Goal: Information Seeking & Learning: Find specific fact

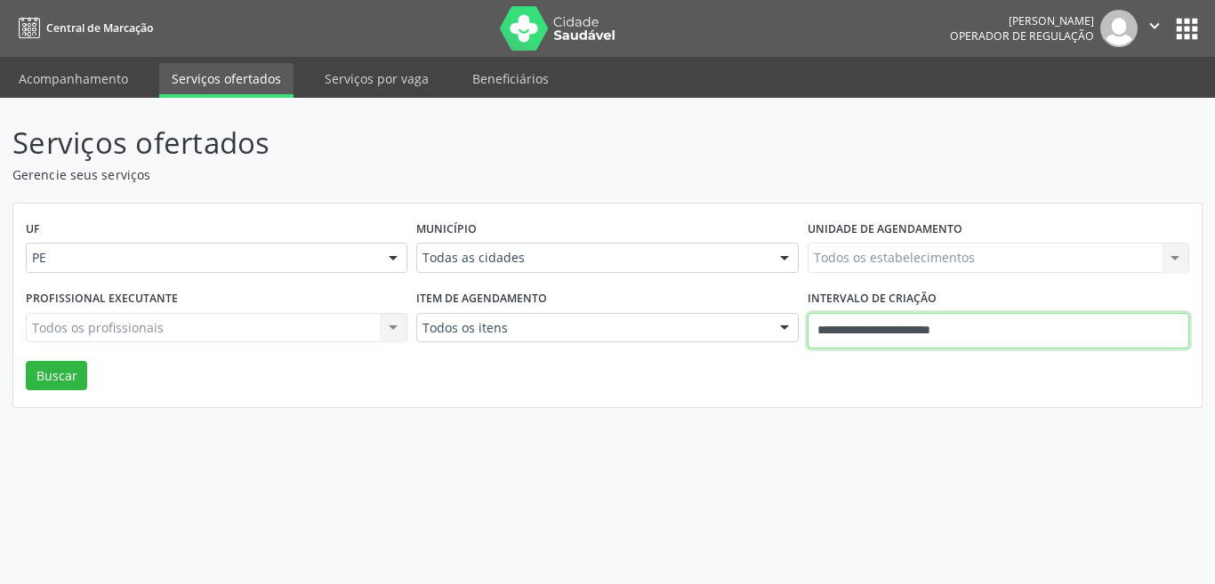
click at [982, 336] on input "**********" at bounding box center [999, 331] width 382 height 36
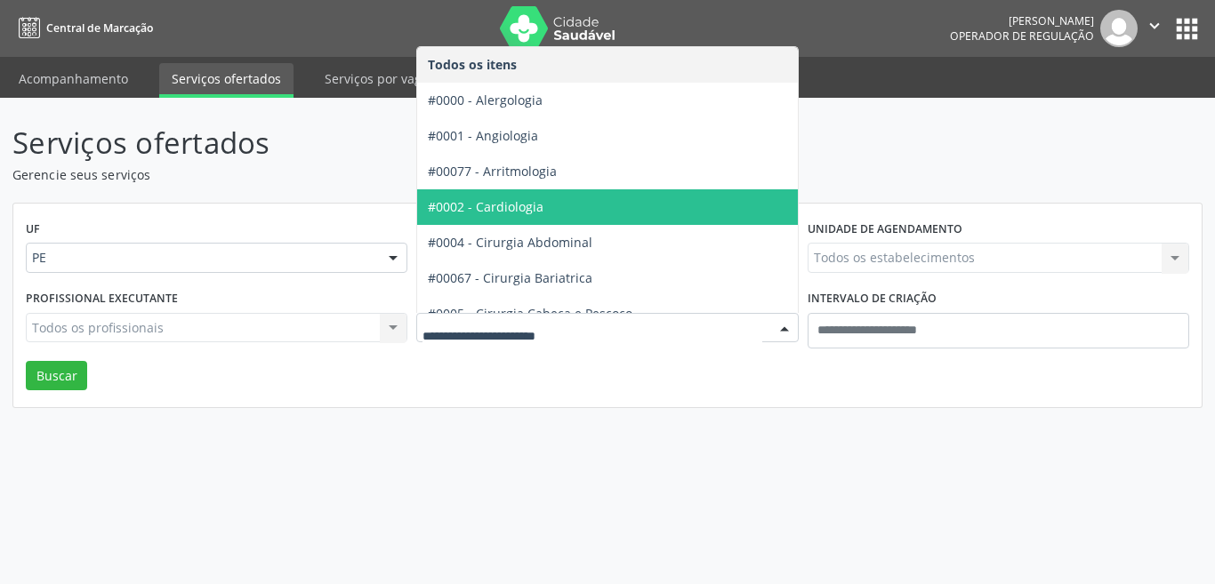
click at [475, 203] on span "#0002 - Cardiologia" at bounding box center [486, 206] width 116 height 17
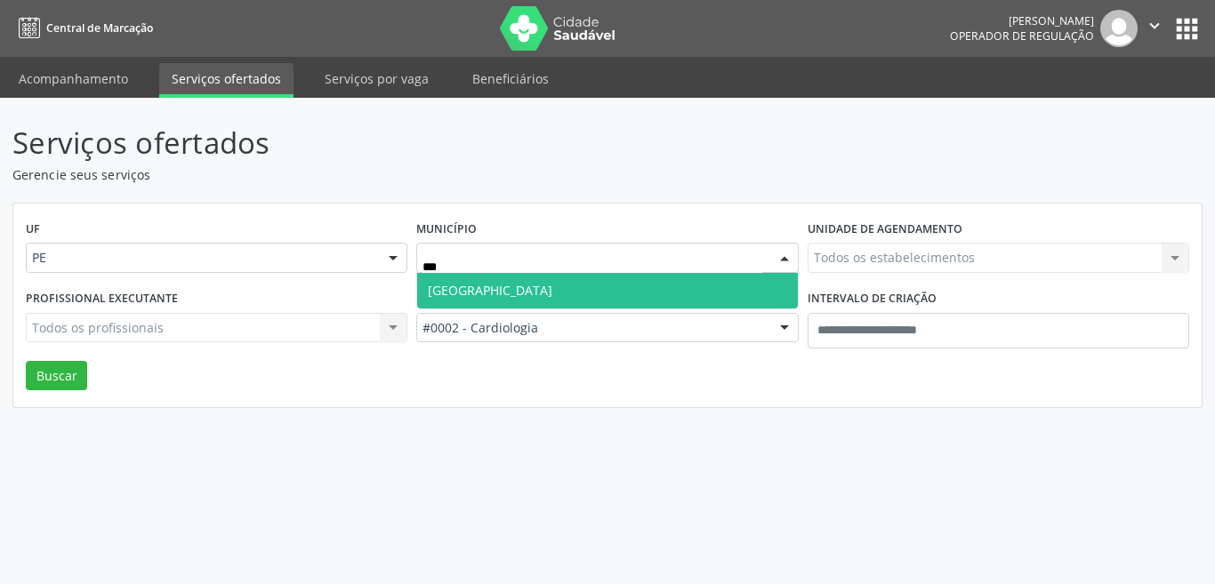
type input "****"
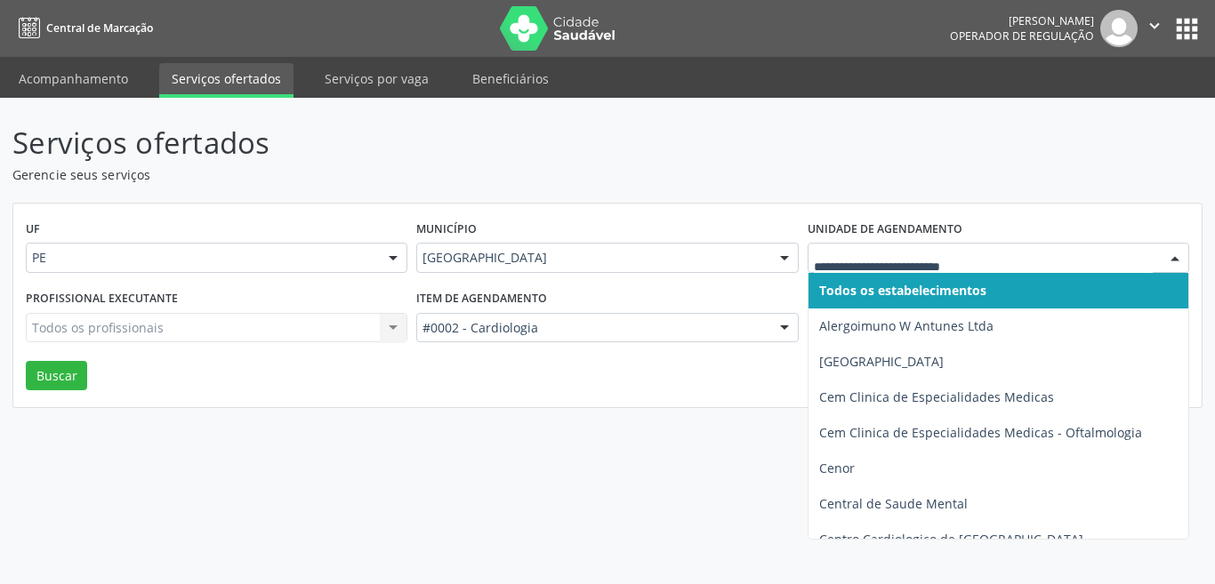
click at [835, 249] on input "text" at bounding box center [983, 267] width 339 height 36
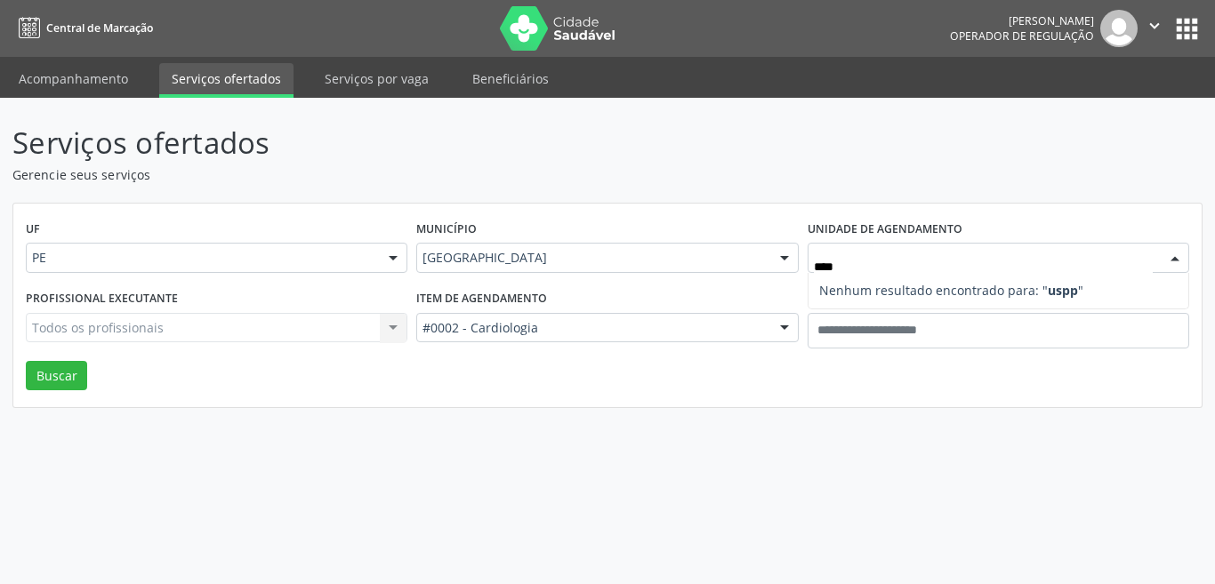
type input "***"
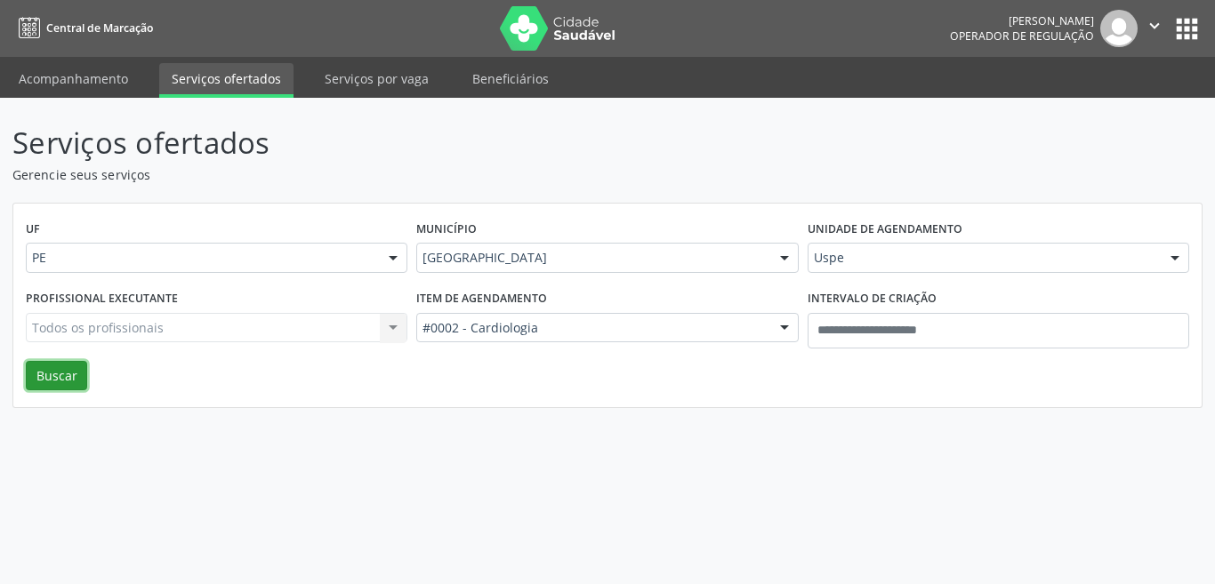
click at [49, 368] on button "Buscar" at bounding box center [56, 376] width 61 height 30
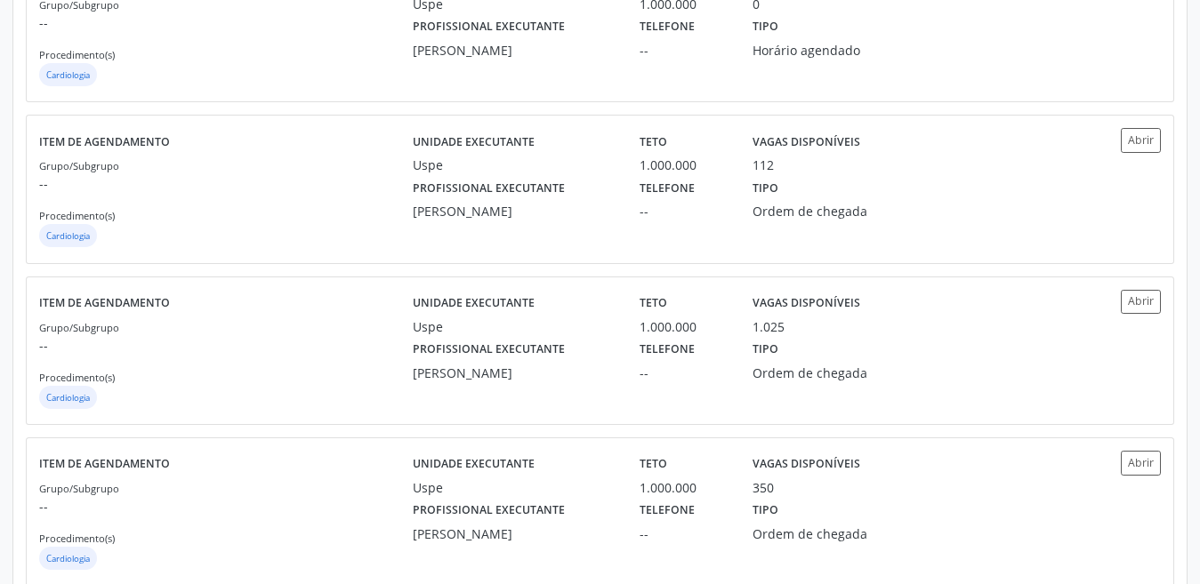
scroll to position [854, 0]
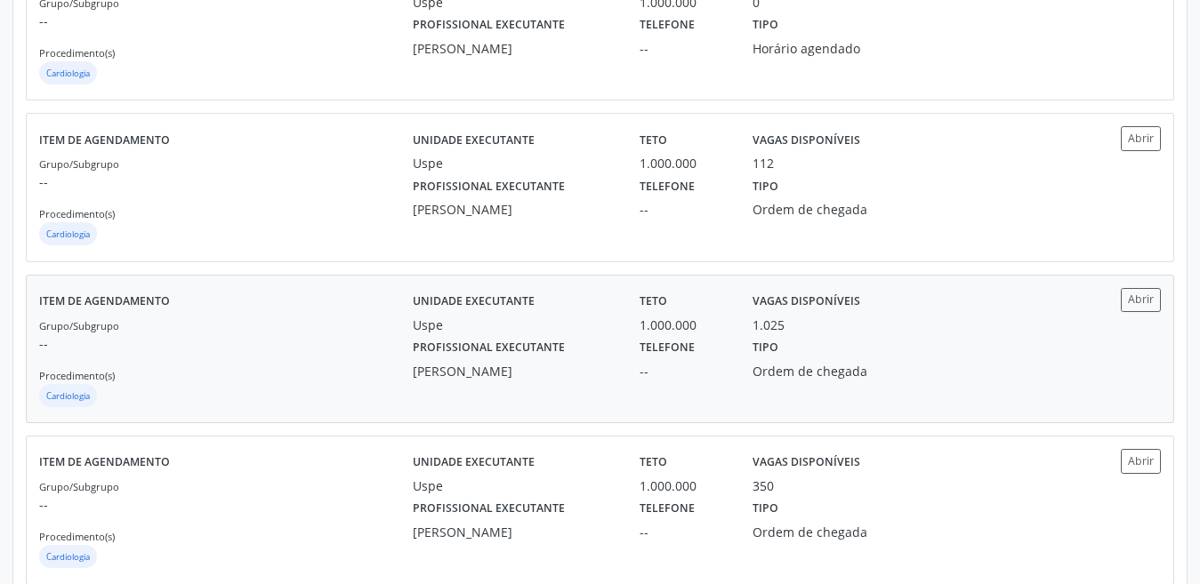
click at [564, 367] on div "[PERSON_NAME]" at bounding box center [514, 371] width 202 height 19
click at [562, 490] on div "Uspe" at bounding box center [514, 486] width 202 height 19
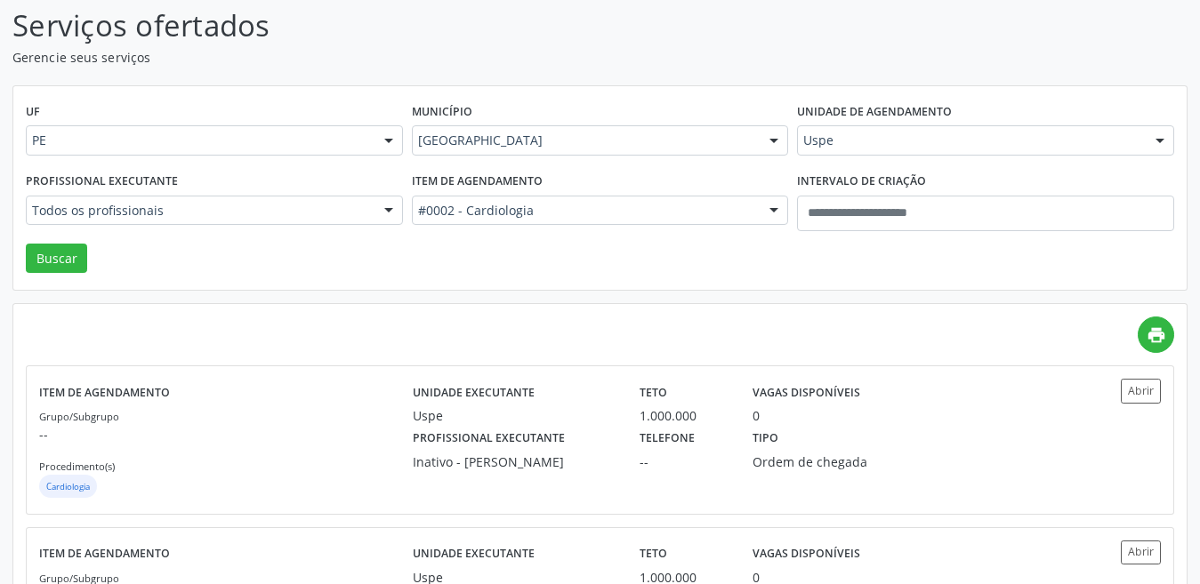
scroll to position [51, 0]
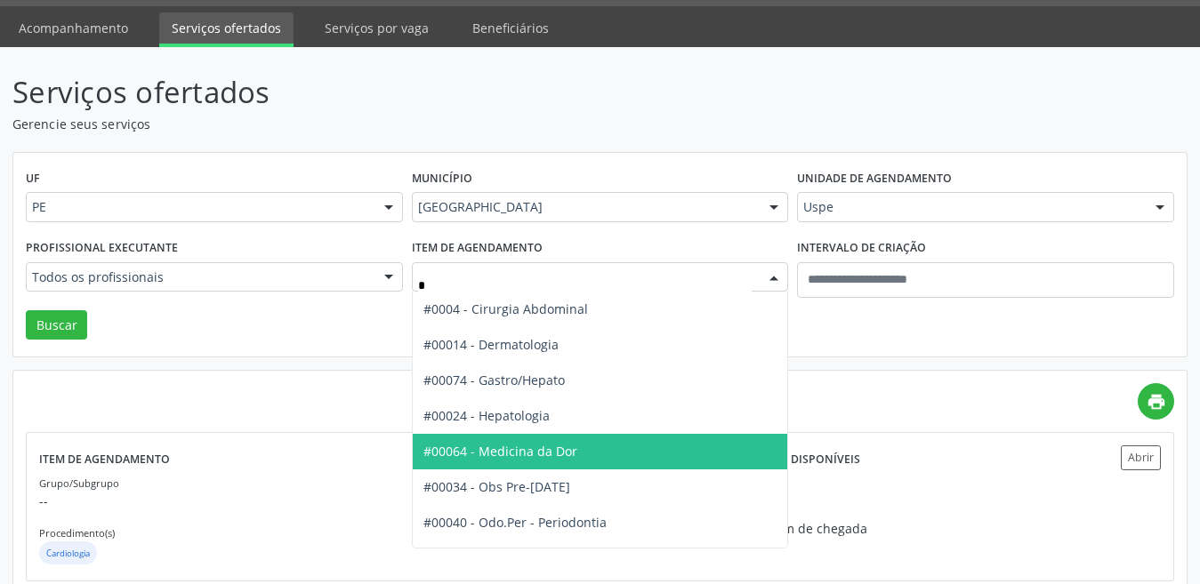
type input "**"
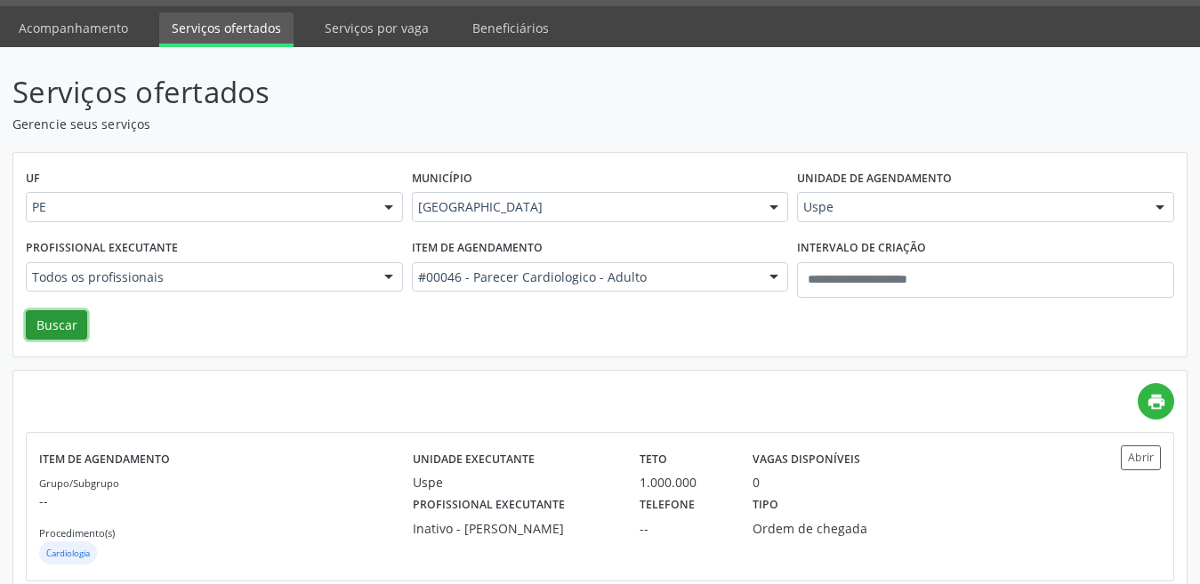
click at [53, 323] on button "Buscar" at bounding box center [56, 325] width 61 height 30
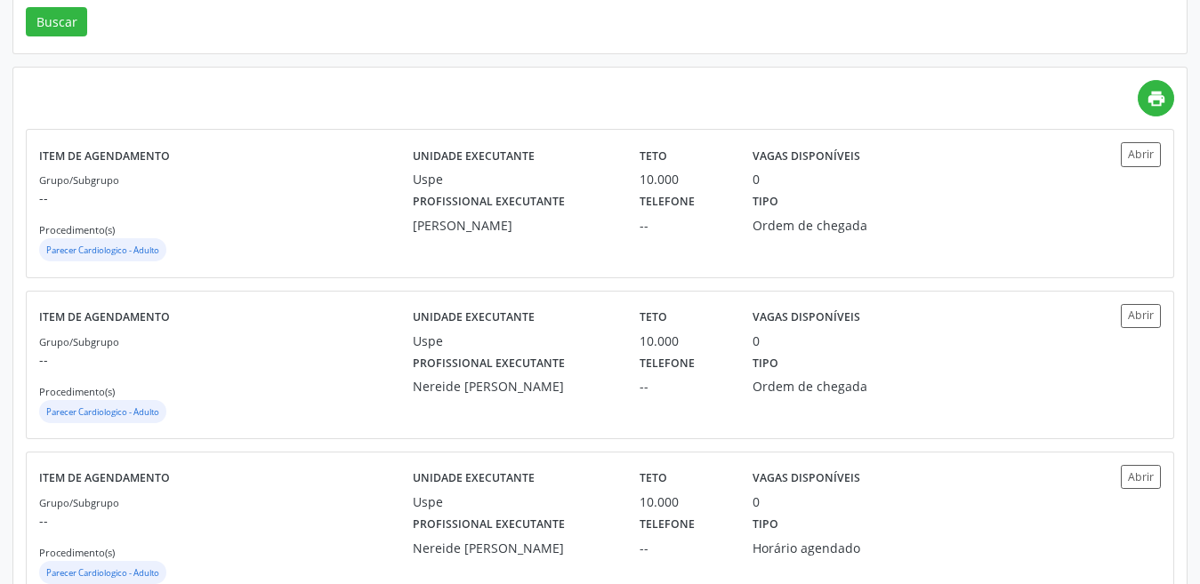
scroll to position [0, 0]
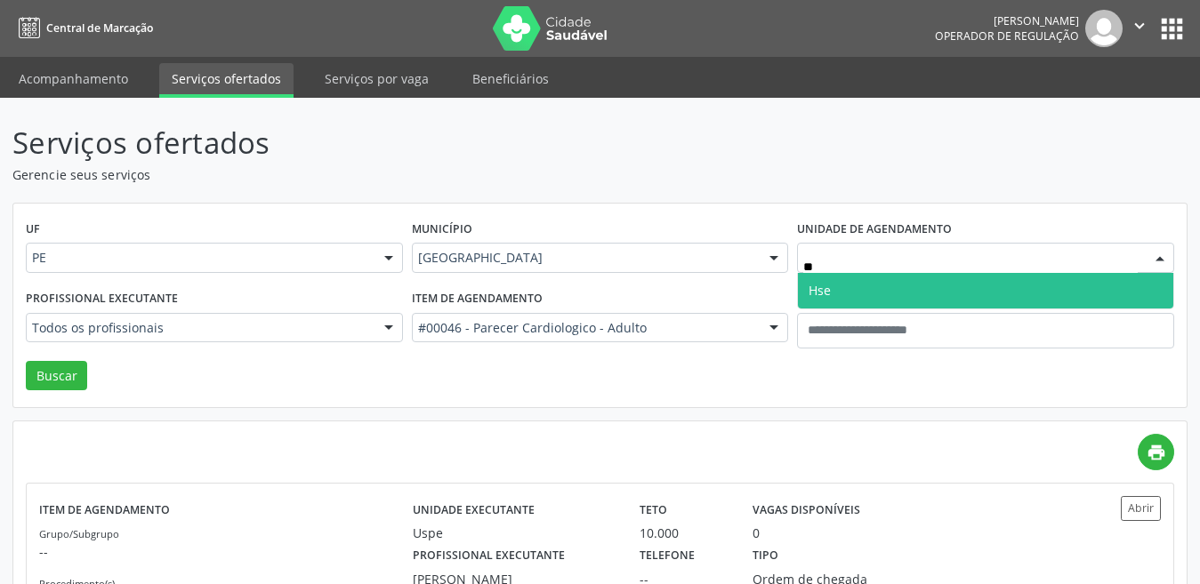
type input "***"
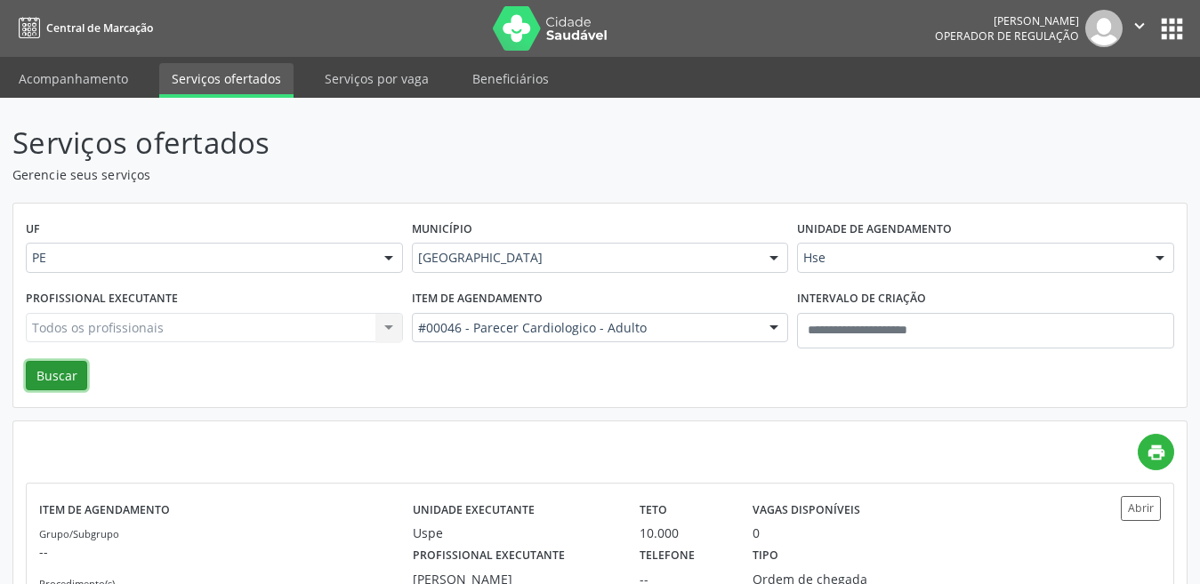
click at [72, 387] on button "Buscar" at bounding box center [56, 376] width 61 height 30
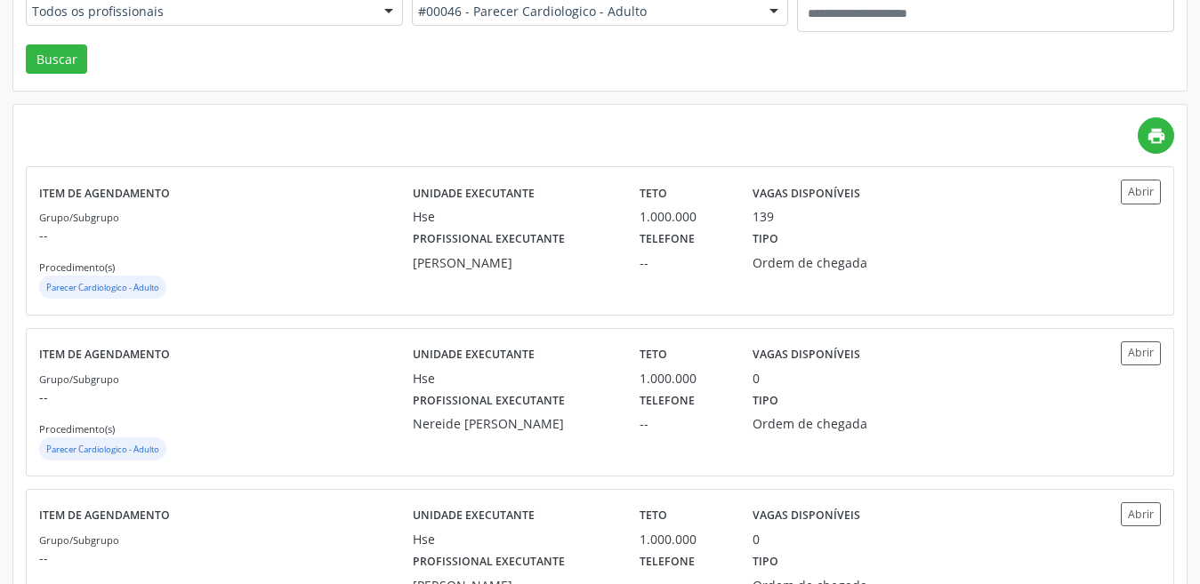
scroll to position [320, 0]
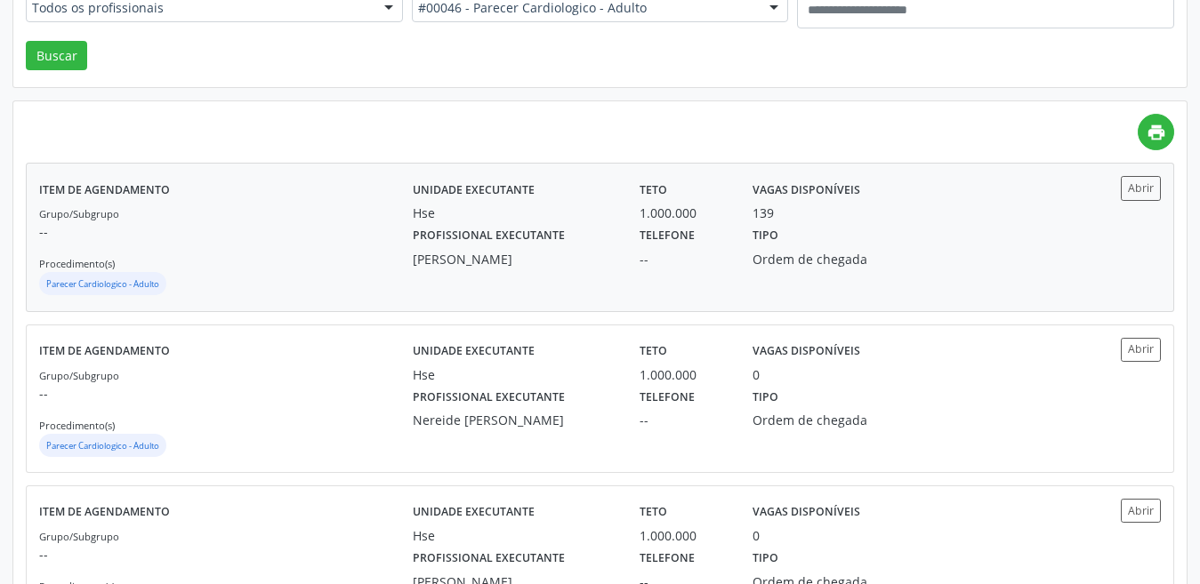
click at [673, 272] on div "Unidade executante Hse Teto 1.000.000 Vagas disponíveis 139 Profissional execut…" at bounding box center [740, 237] width 655 height 122
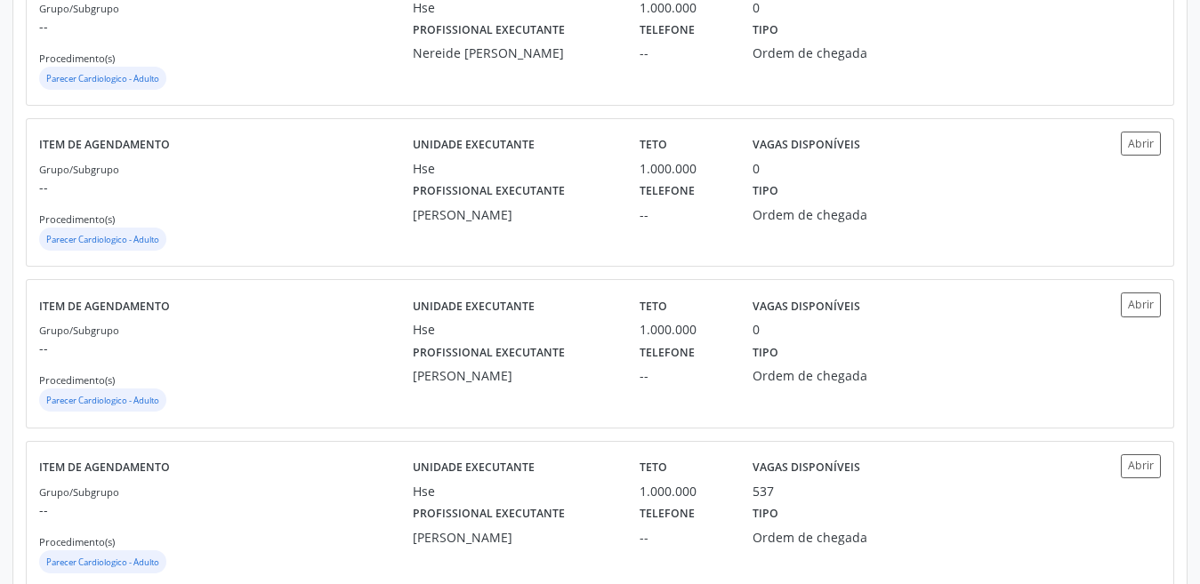
scroll to position [723, 0]
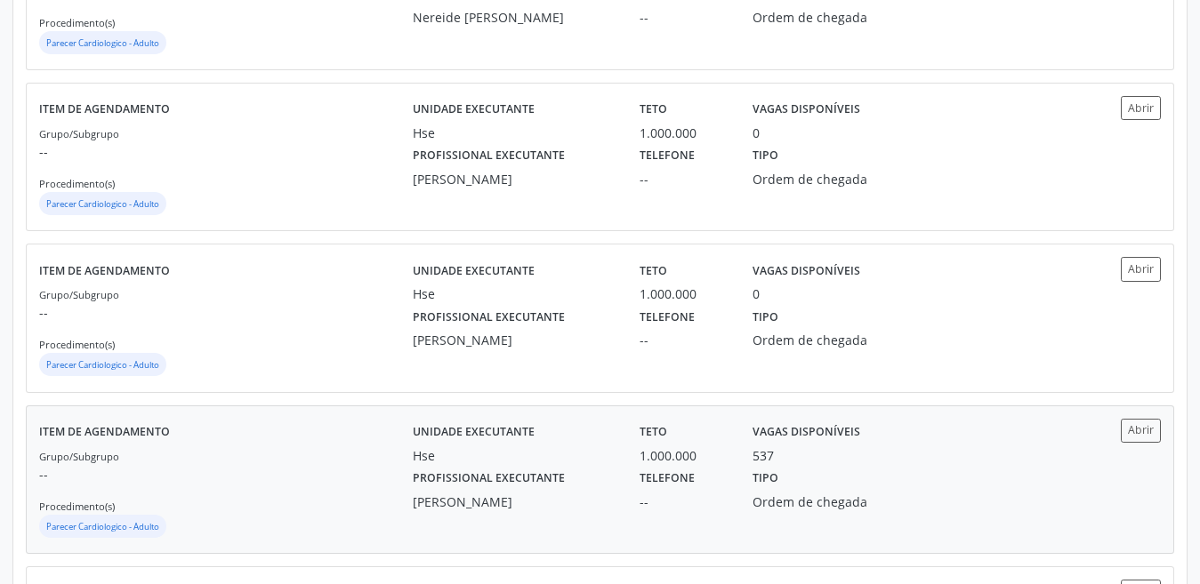
click at [870, 488] on div "Tipo Ordem de chegada" at bounding box center [825, 488] width 170 height 46
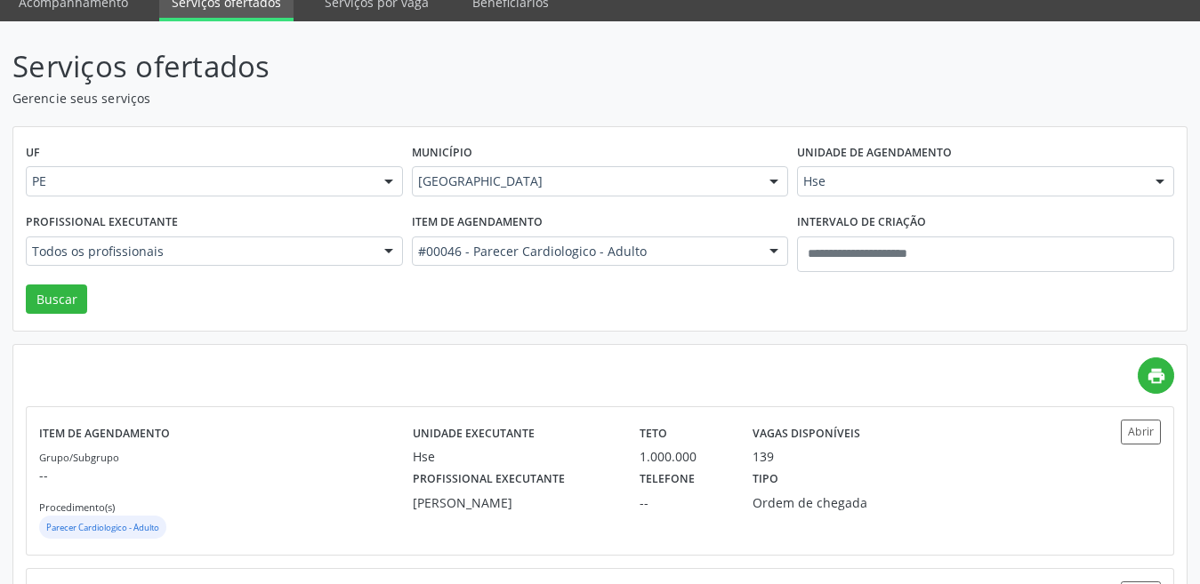
scroll to position [74, 0]
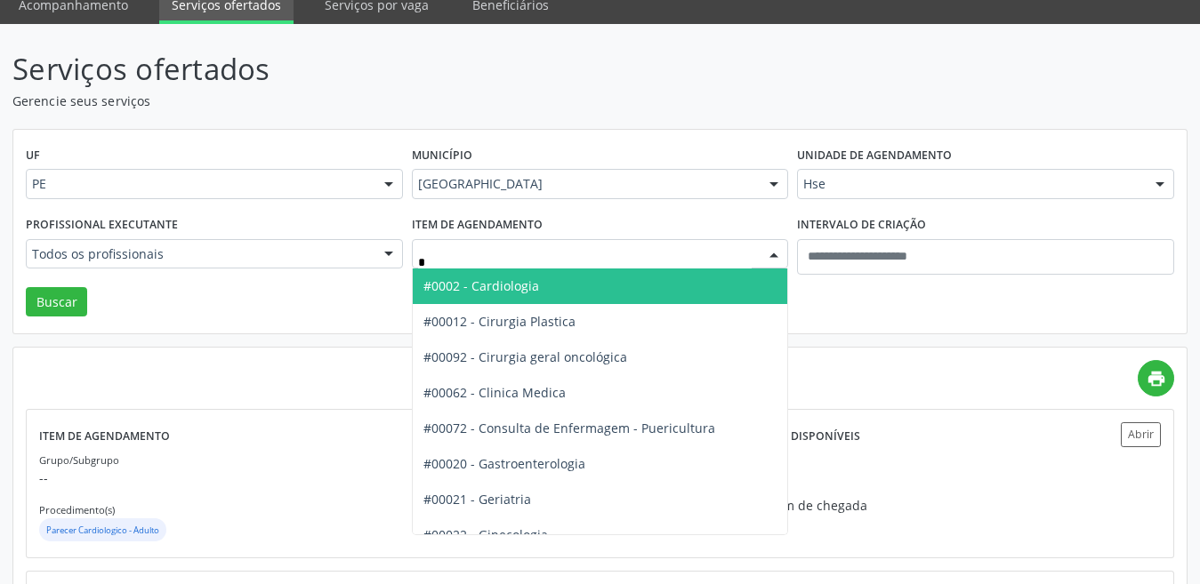
type input "**"
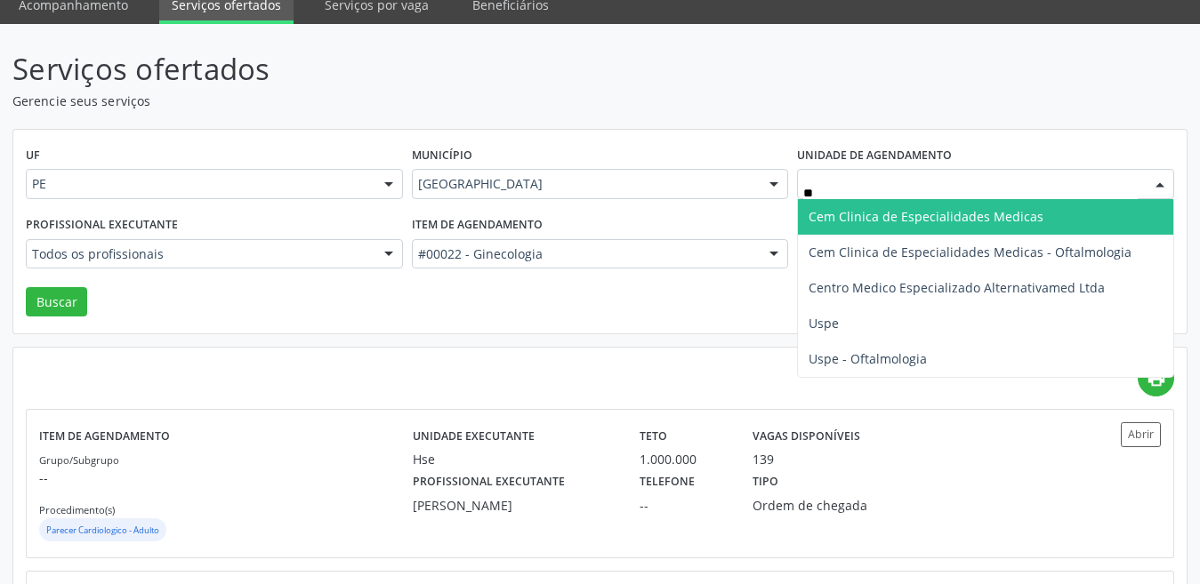
type input "*"
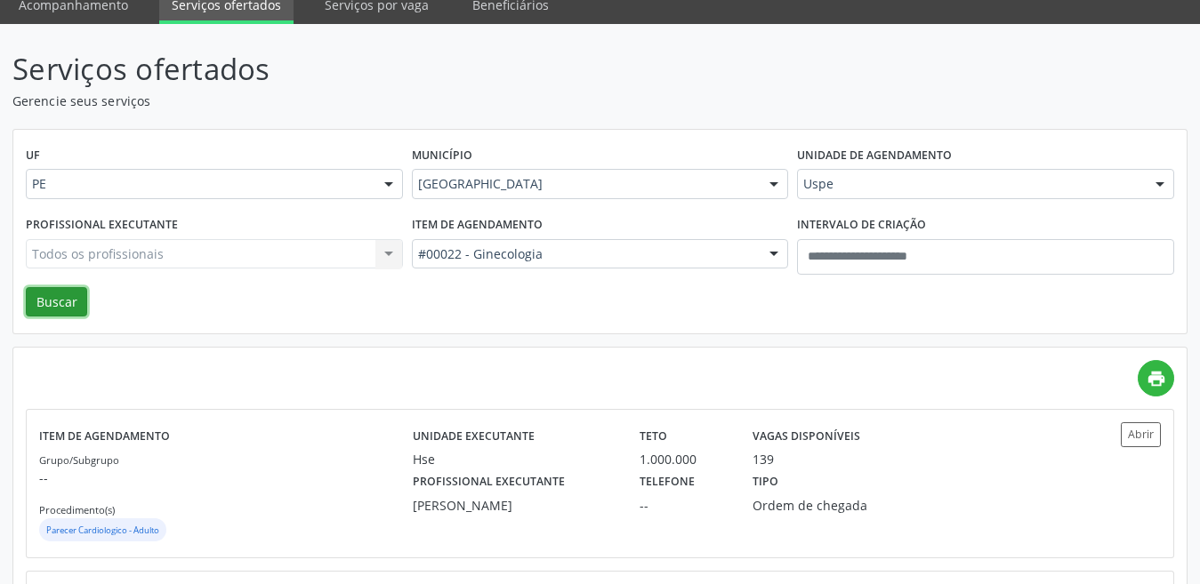
click at [63, 297] on button "Buscar" at bounding box center [56, 302] width 61 height 30
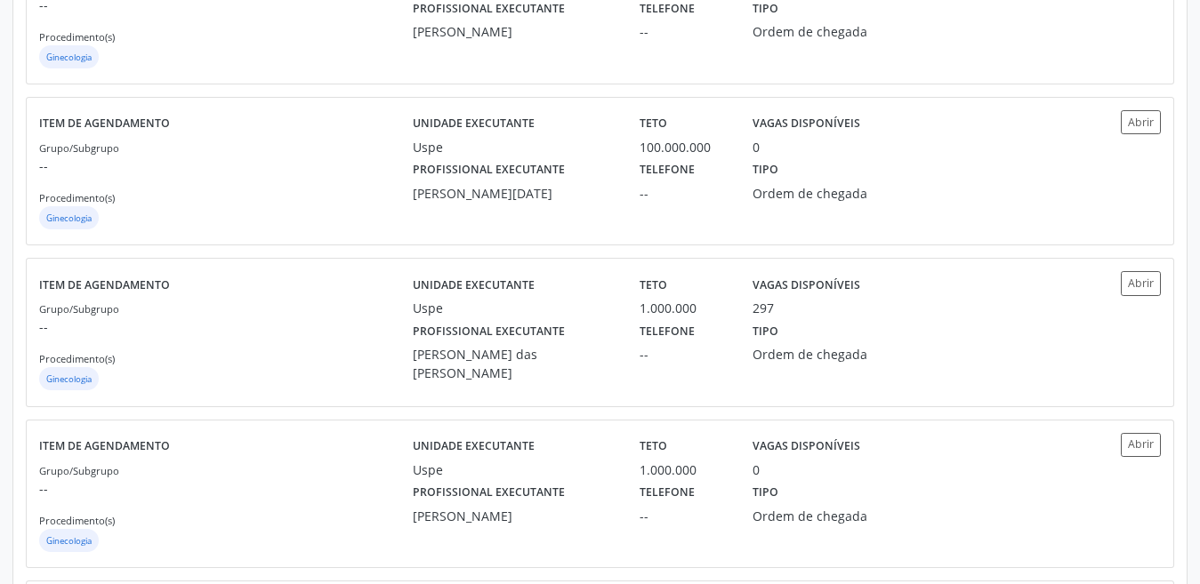
scroll to position [712, 0]
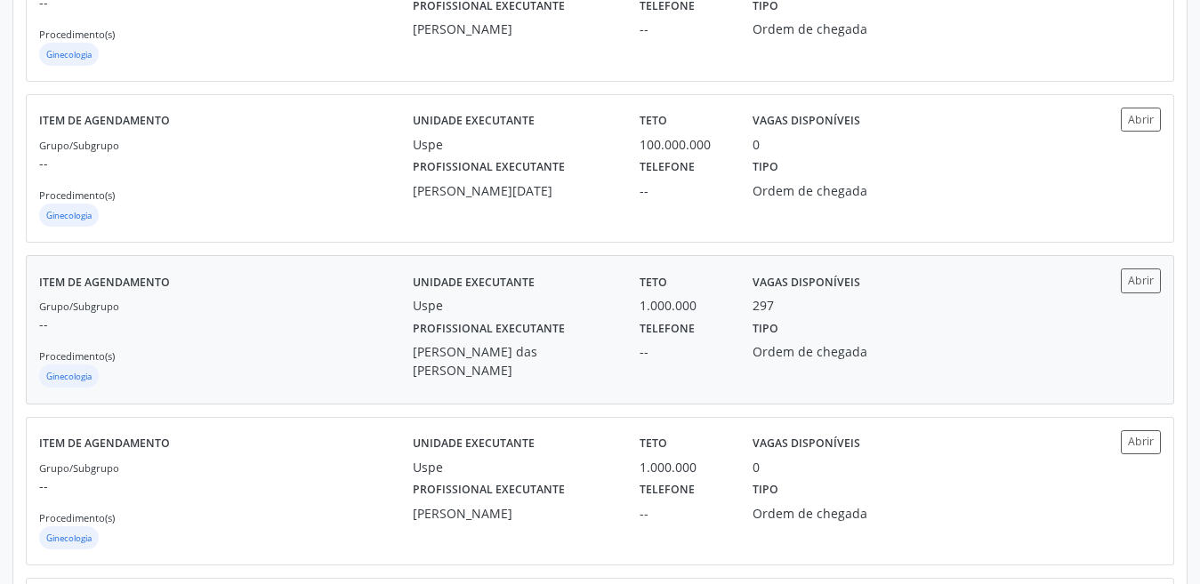
click at [410, 331] on div "Profissional executante [PERSON_NAME] das [PERSON_NAME]" at bounding box center [513, 347] width 227 height 65
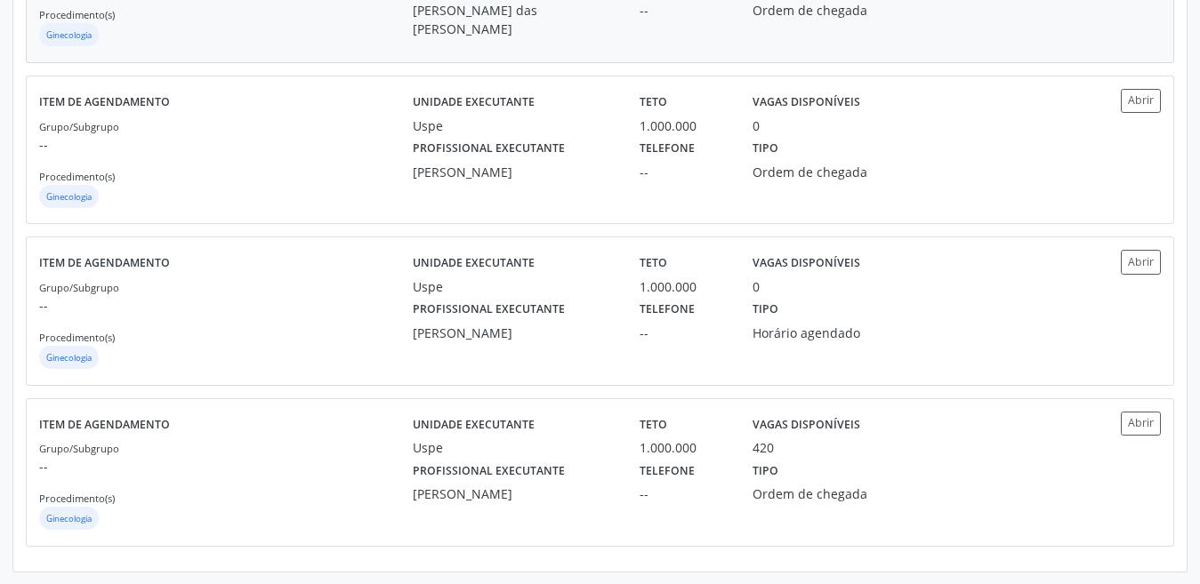
scroll to position [1054, 0]
click at [599, 457] on div "Profissional executante [PERSON_NAME]" at bounding box center [513, 479] width 227 height 46
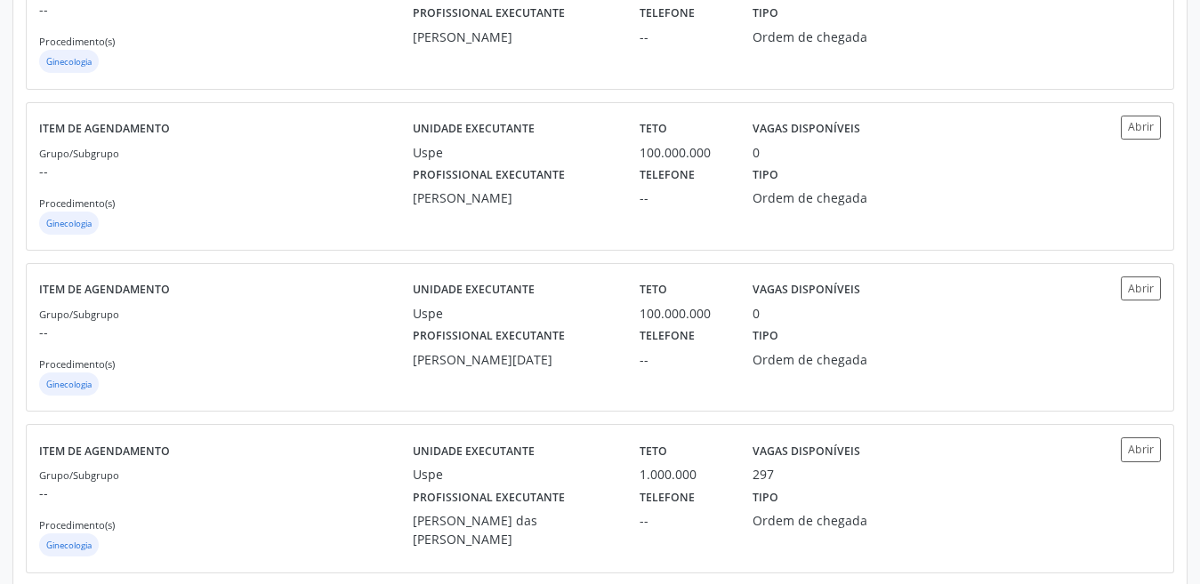
scroll to position [31, 0]
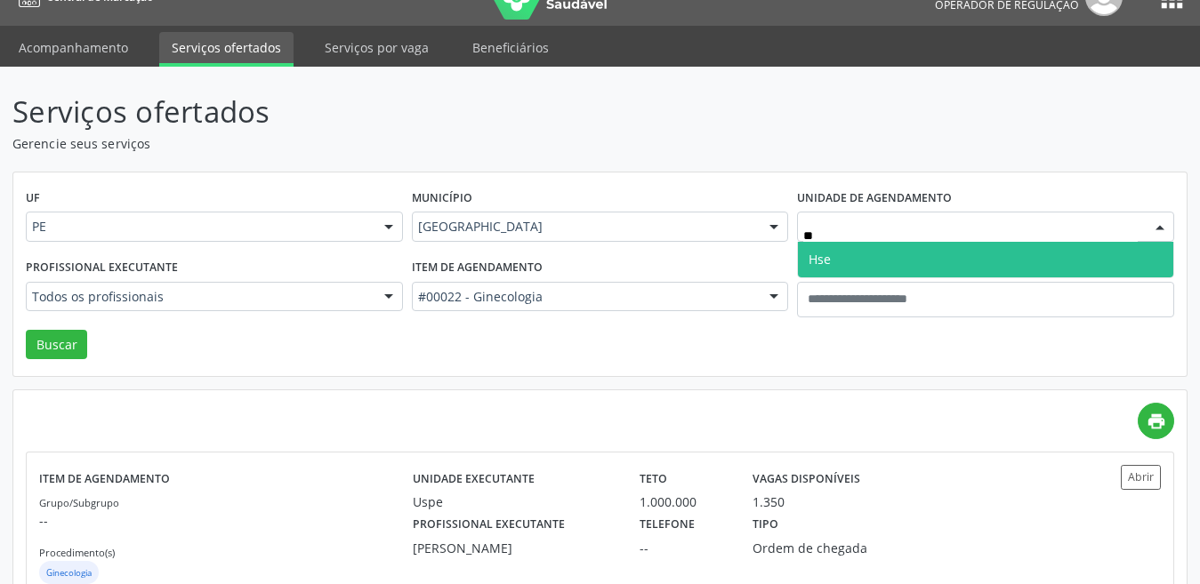
type input "***"
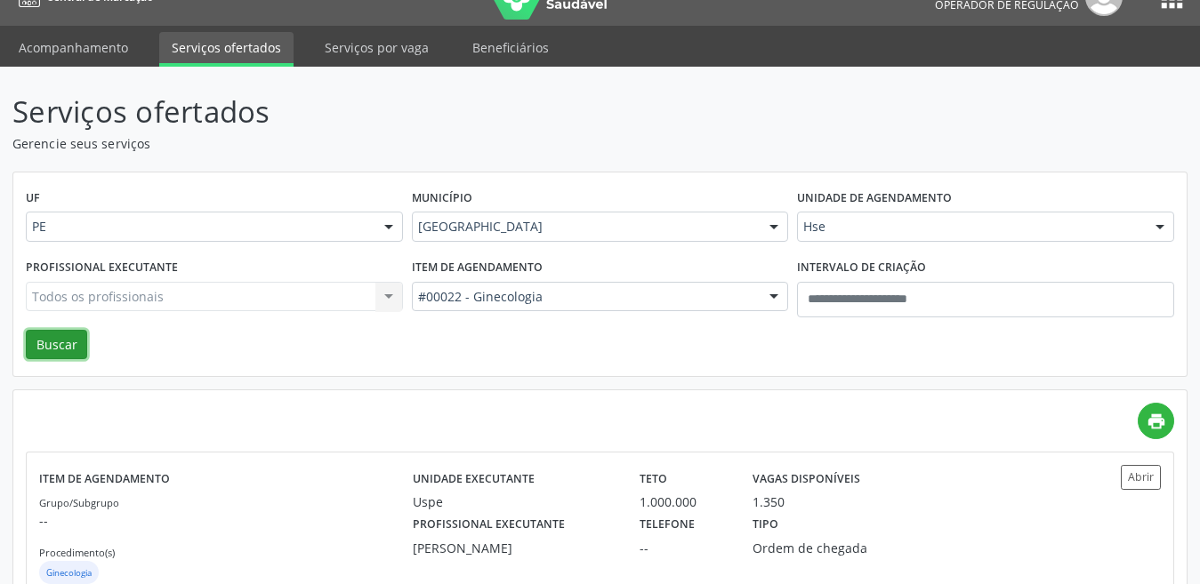
click at [50, 334] on button "Buscar" at bounding box center [56, 345] width 61 height 30
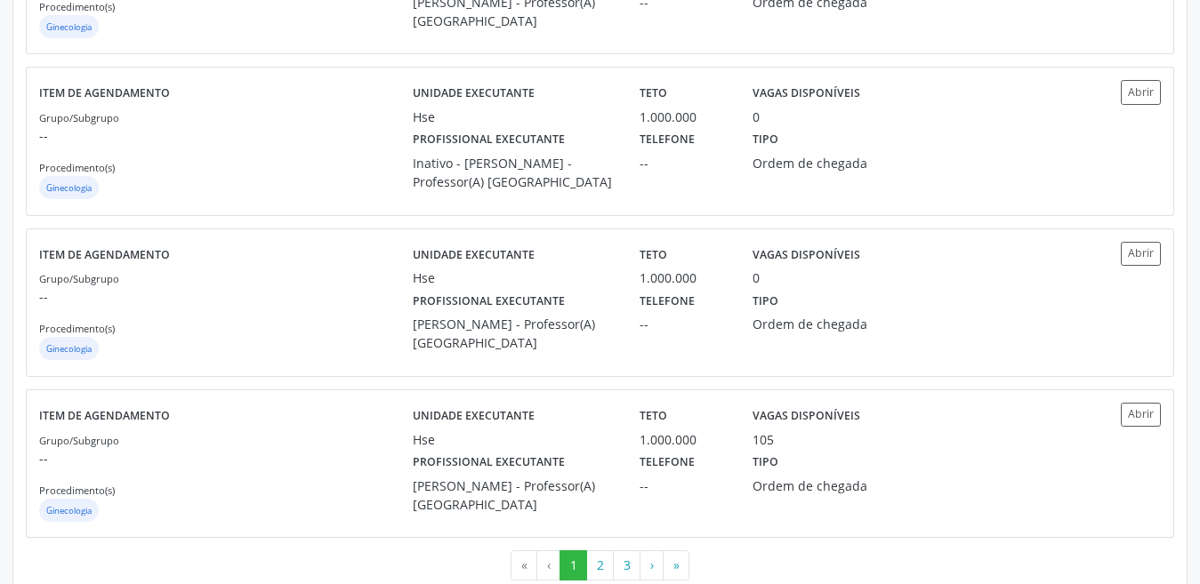
scroll to position [2386, 0]
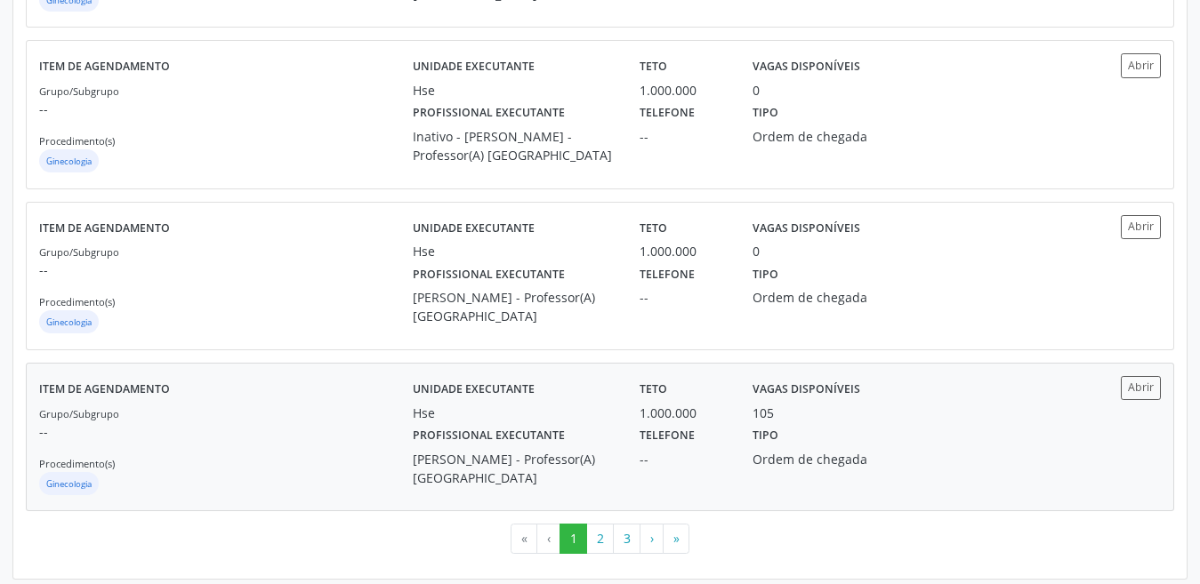
click at [565, 438] on div "Profissional executante [PERSON_NAME] - Professor(A) [GEOGRAPHIC_DATA]" at bounding box center [513, 454] width 227 height 65
click at [603, 535] on button "2" at bounding box center [600, 539] width 28 height 30
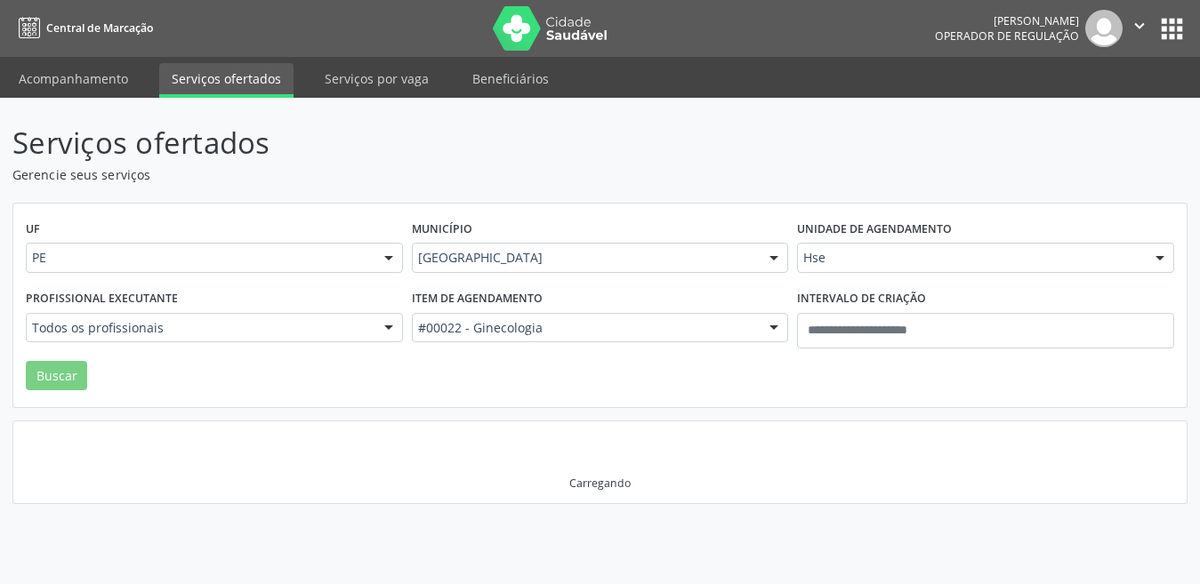
click at [599, 540] on div "Serviços ofertados Gerencie seus serviços UF PE PE Nenhum resultado encontrado …" at bounding box center [600, 341] width 1200 height 487
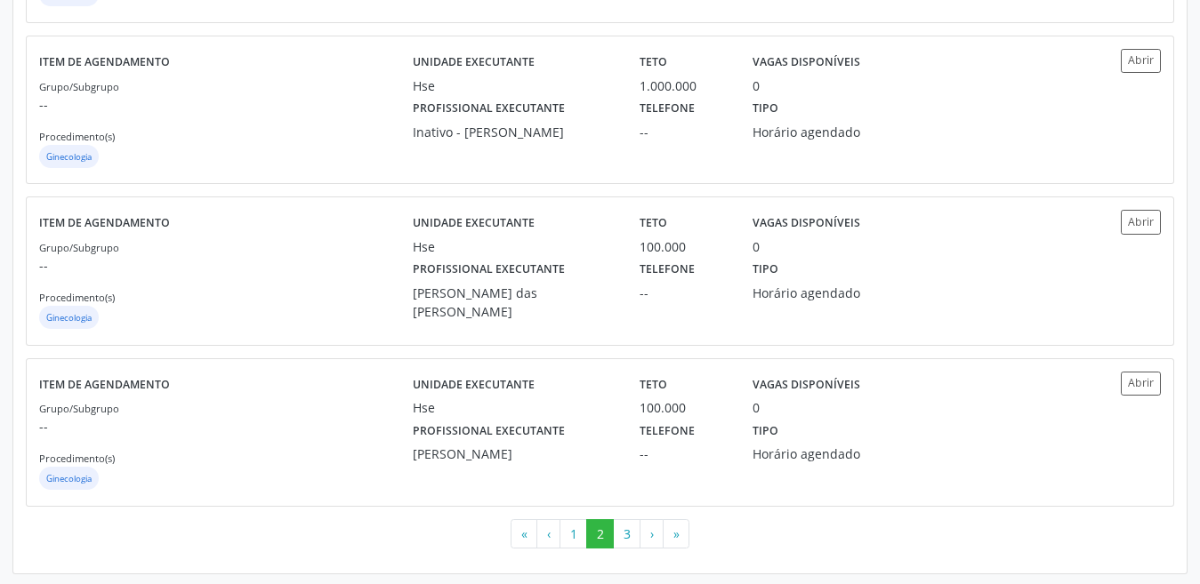
scroll to position [2394, 0]
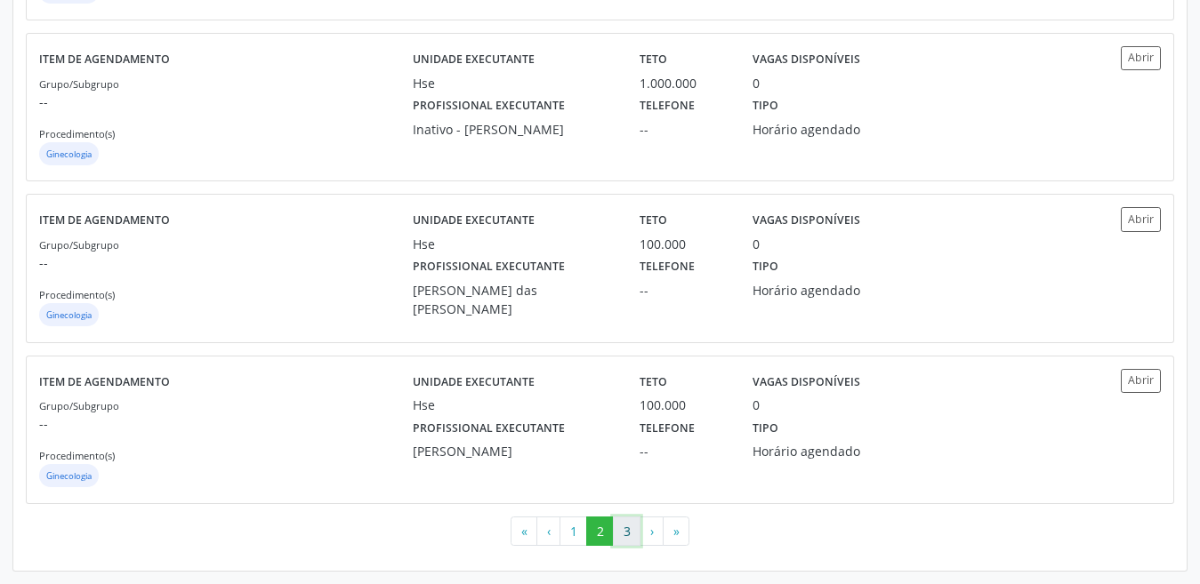
click at [620, 528] on button "3" at bounding box center [627, 532] width 28 height 30
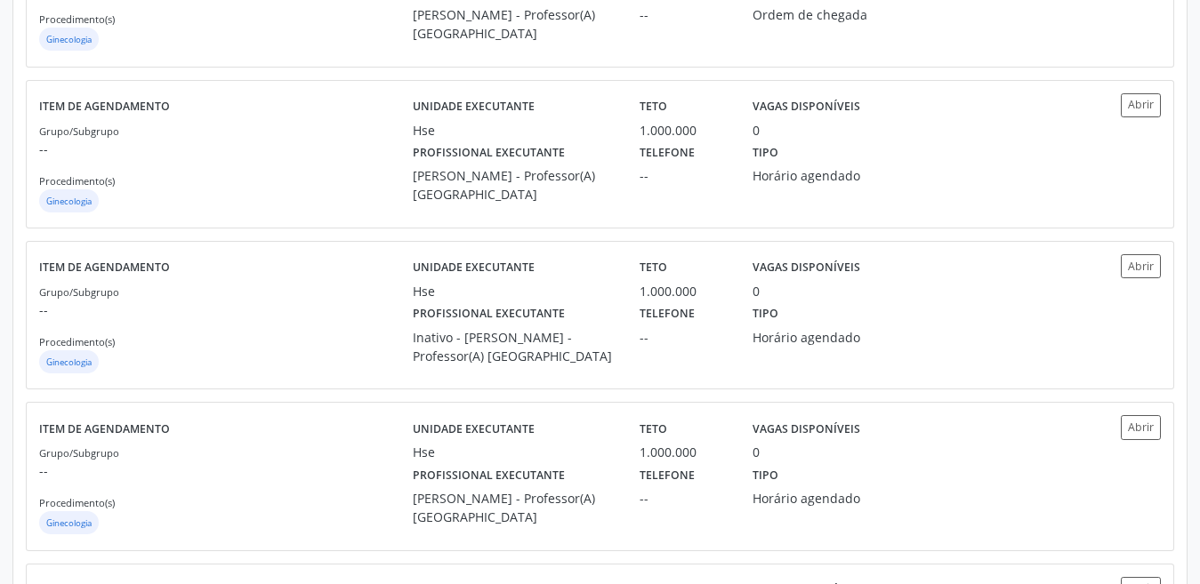
scroll to position [53, 0]
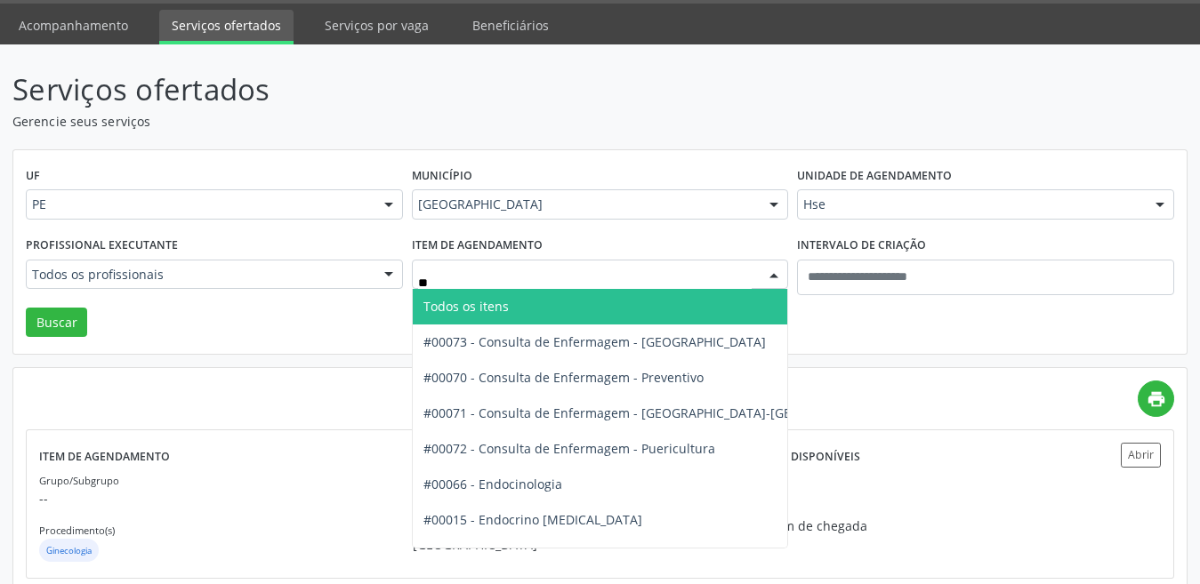
type input "*"
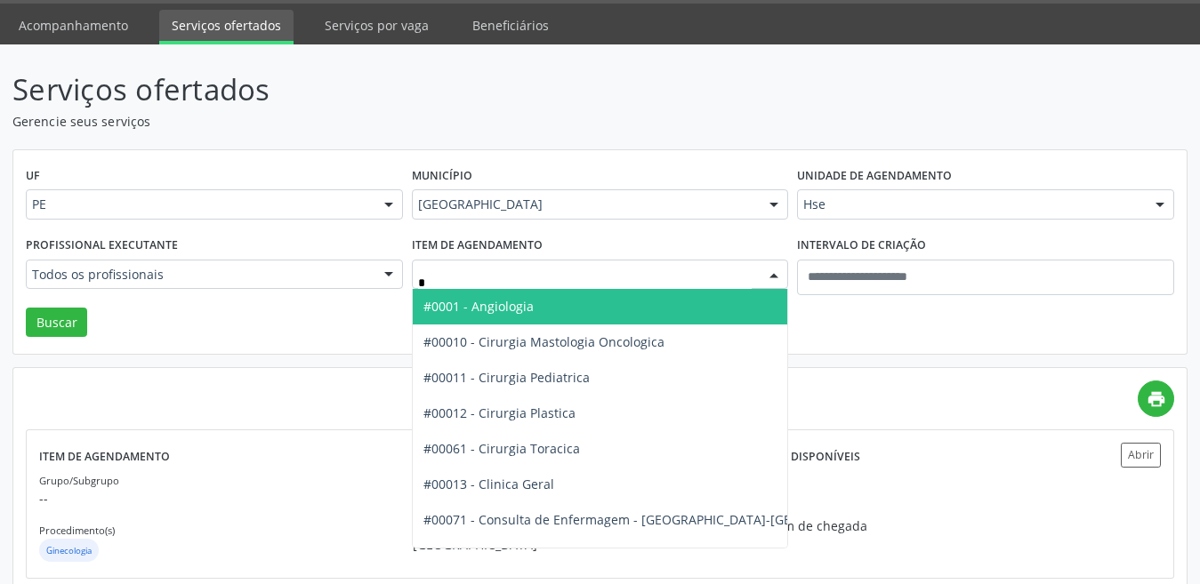
type input "**"
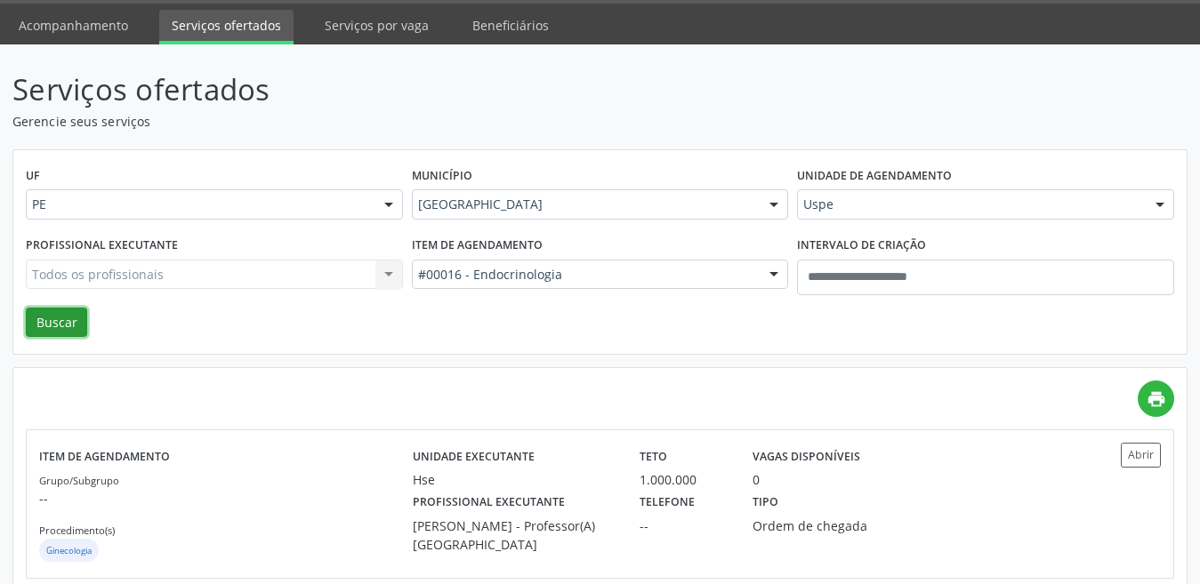
click at [49, 314] on button "Buscar" at bounding box center [56, 323] width 61 height 30
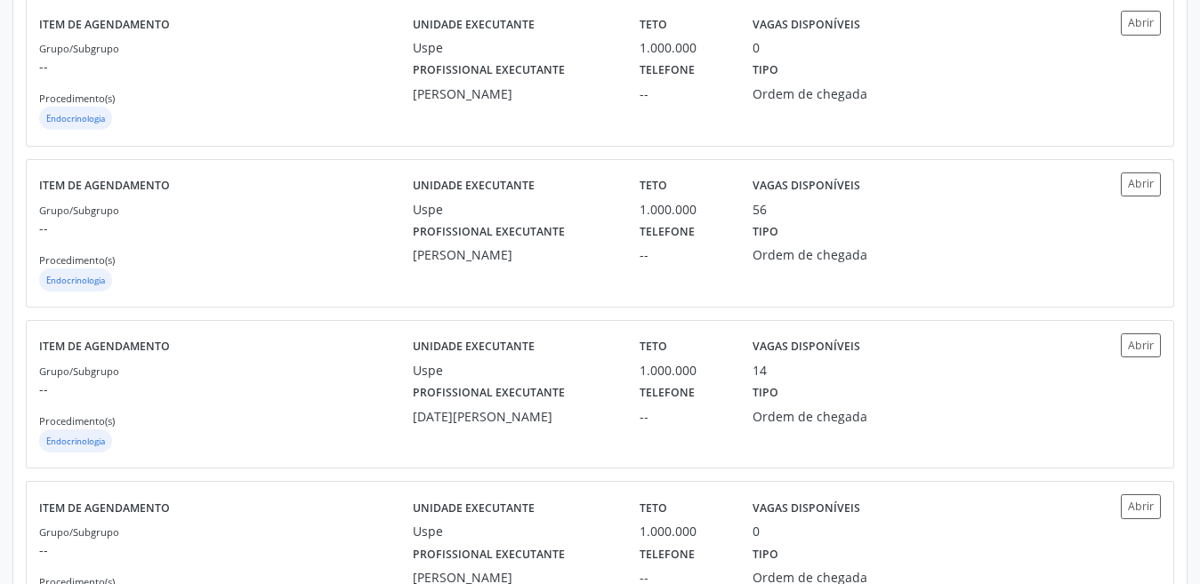
scroll to position [498, 0]
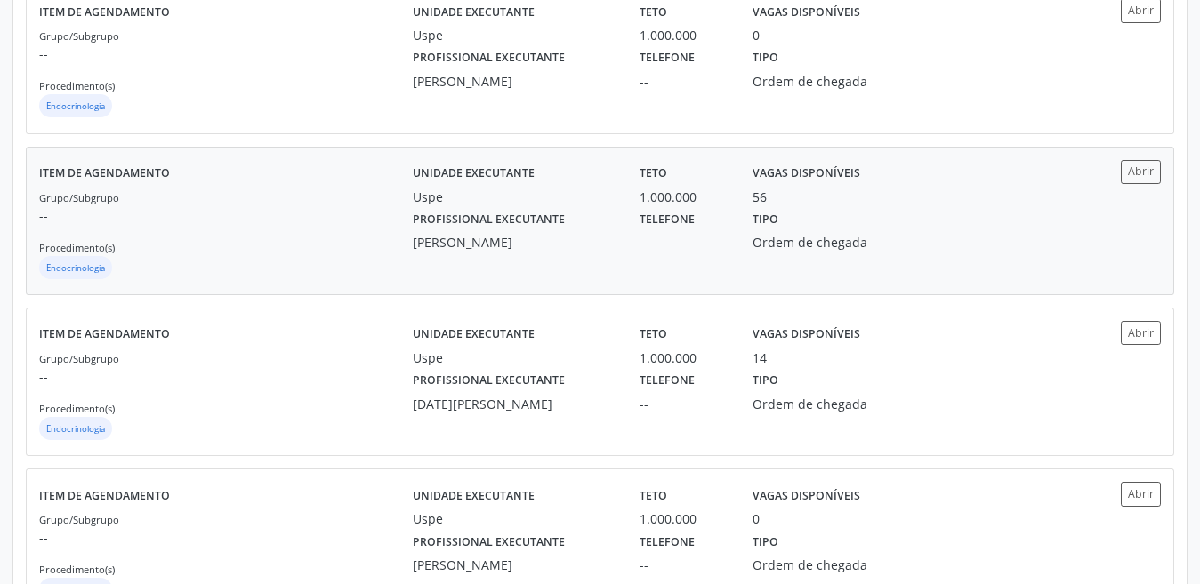
click at [653, 186] on label "Teto" at bounding box center [654, 174] width 28 height 28
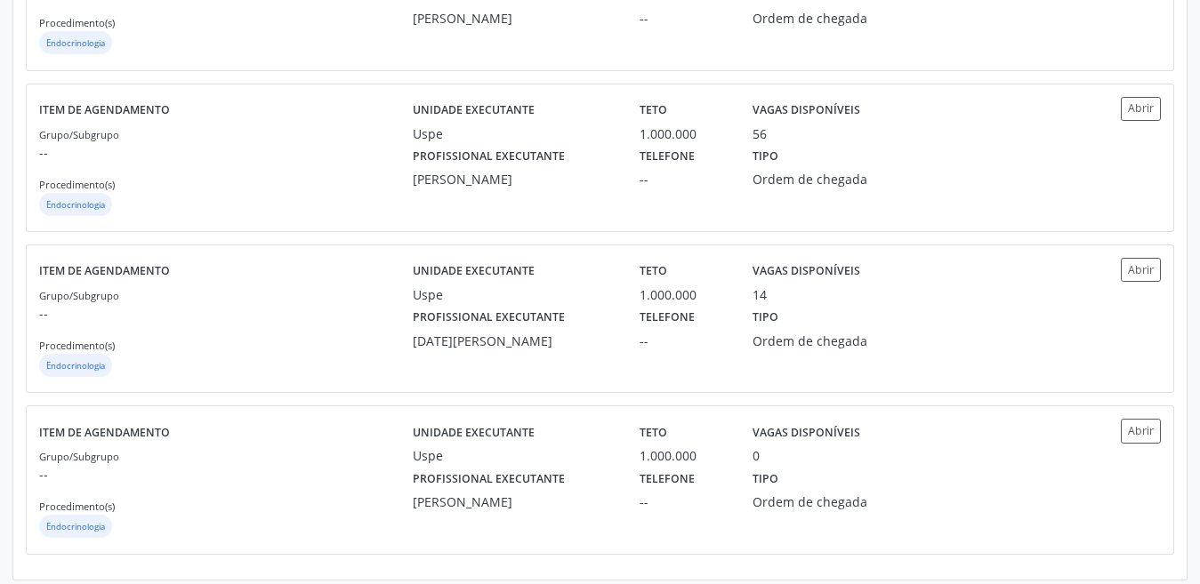
scroll to position [570, 0]
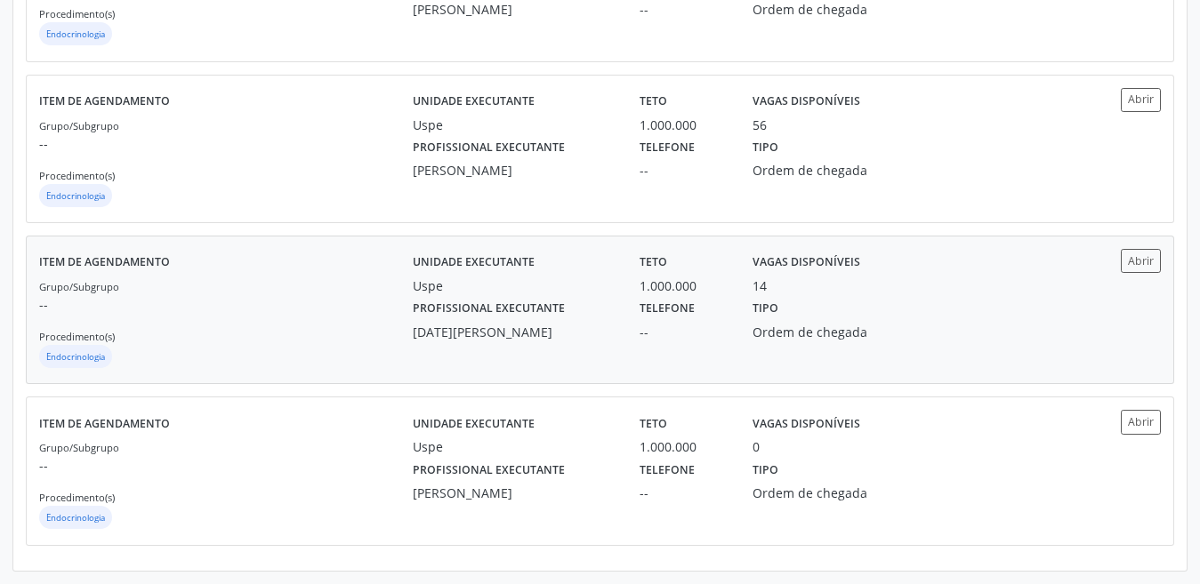
click at [690, 324] on div "--" at bounding box center [684, 332] width 88 height 19
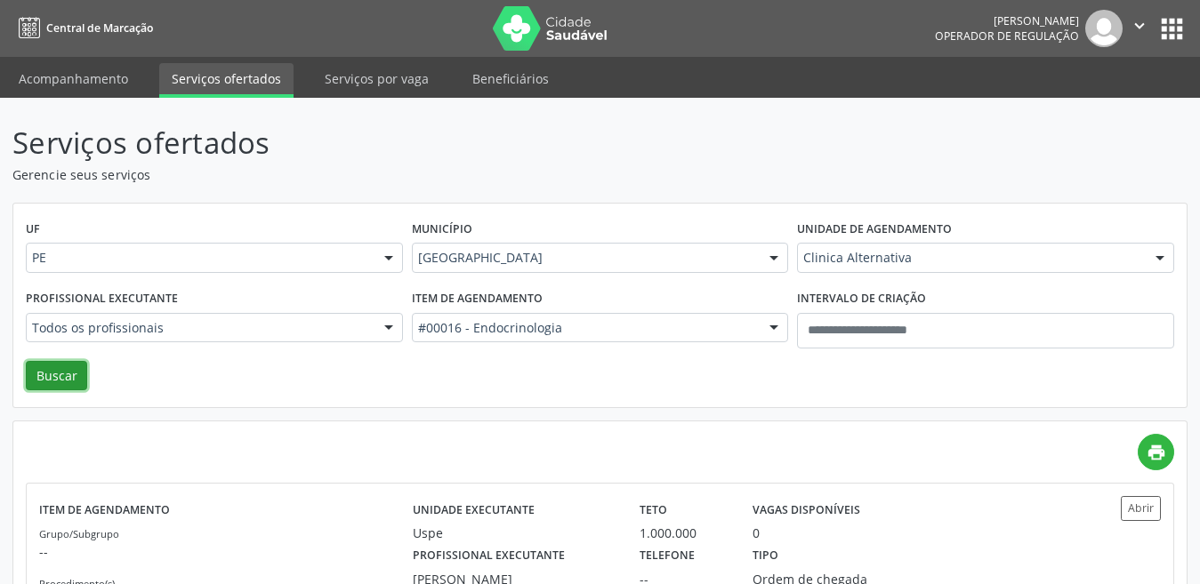
click at [60, 373] on button "Buscar" at bounding box center [56, 376] width 61 height 30
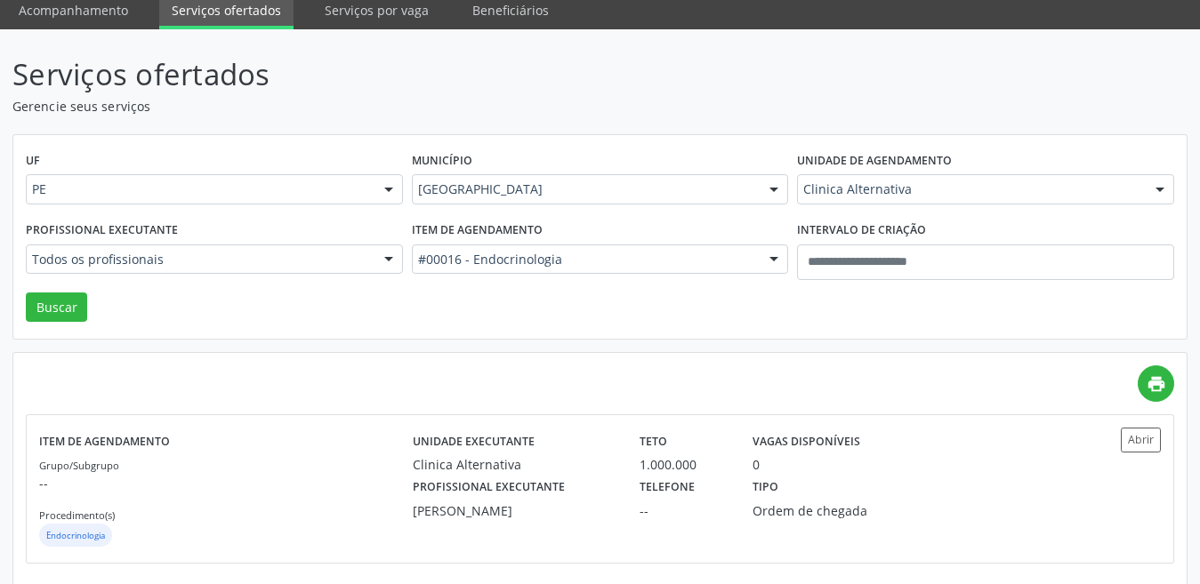
scroll to position [86, 0]
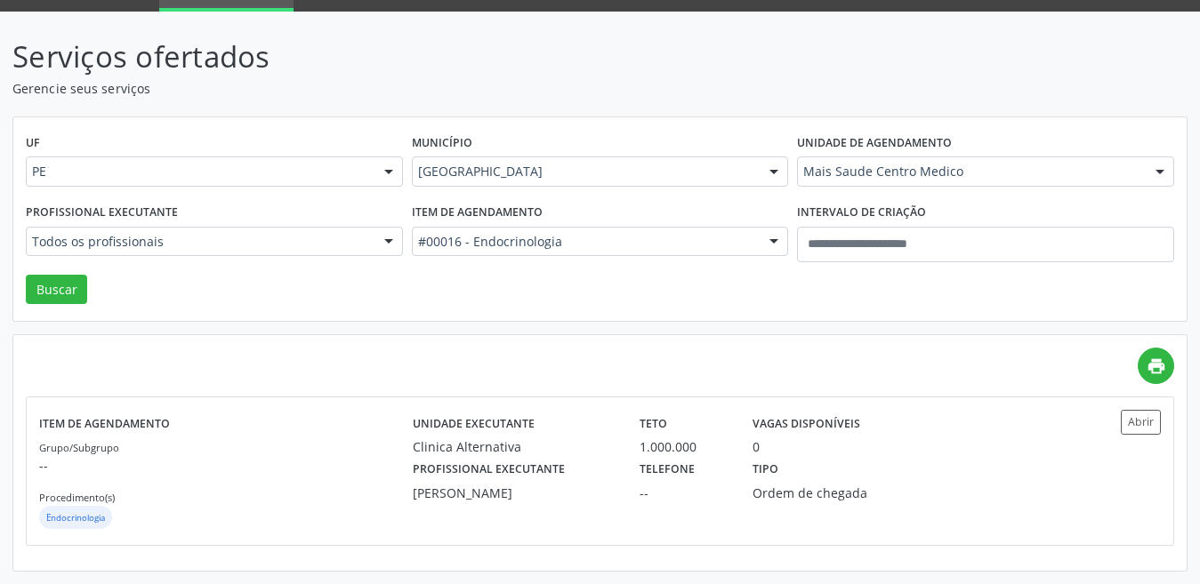
click at [69, 271] on div "Profissional executante Todos os profissionais Todos os profissionais [PERSON_N…" at bounding box center [214, 237] width 386 height 76
click at [68, 281] on button "Buscar" at bounding box center [56, 290] width 61 height 30
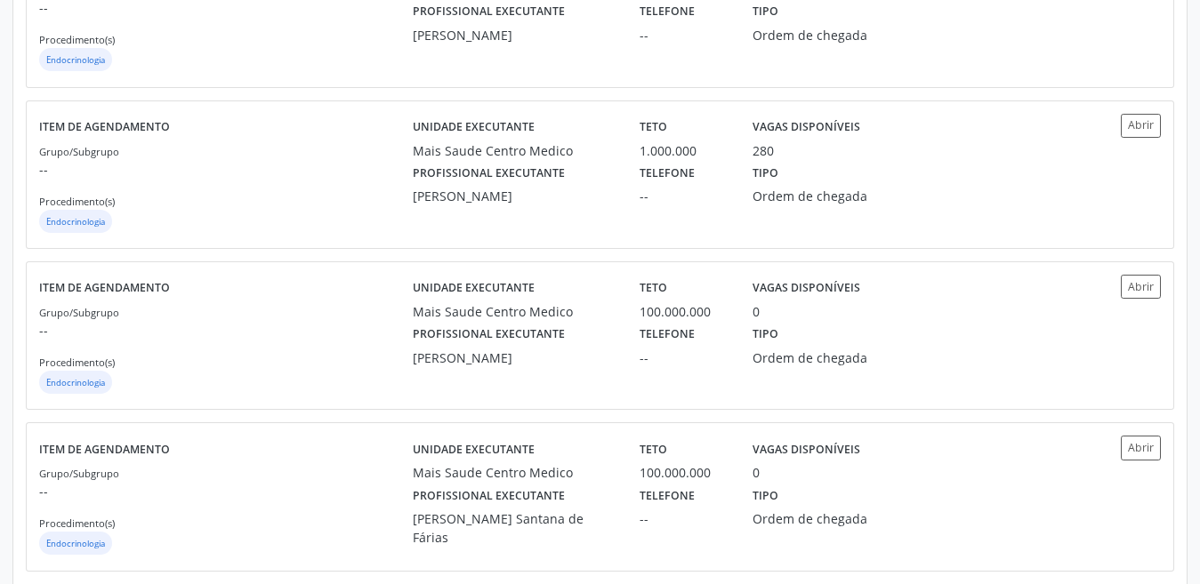
scroll to position [414, 0]
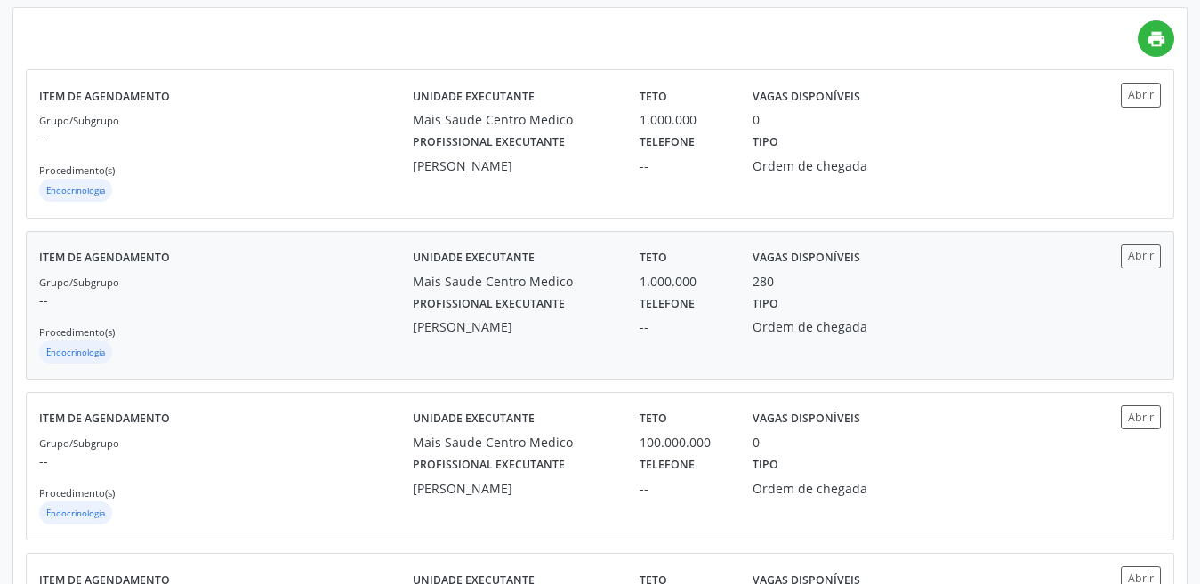
click at [724, 309] on div "Telefone --" at bounding box center [683, 314] width 113 height 46
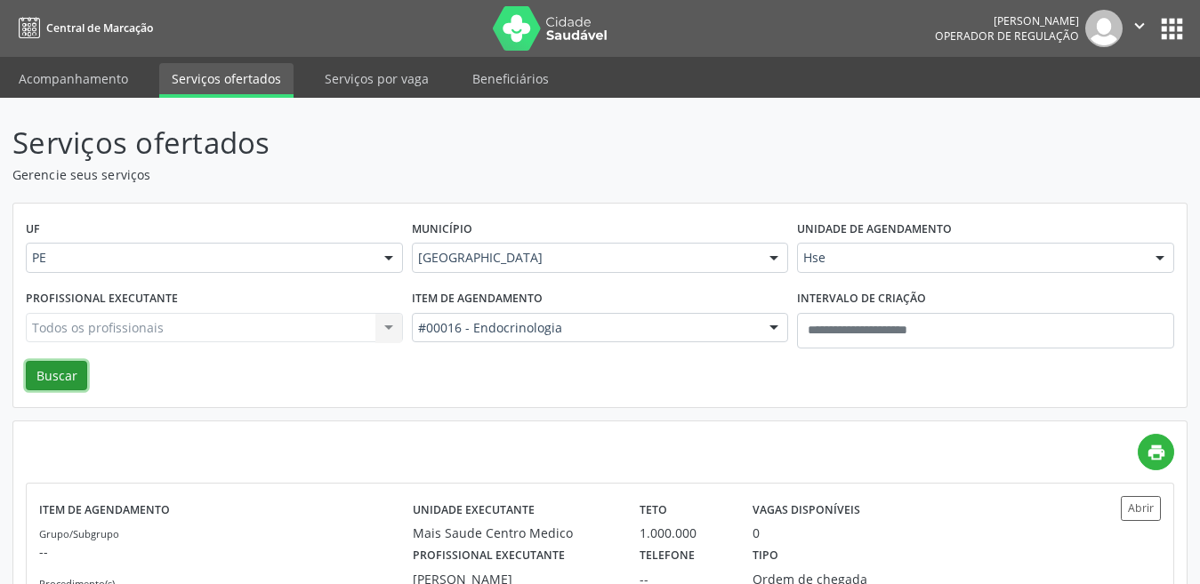
click at [64, 389] on button "Buscar" at bounding box center [56, 376] width 61 height 30
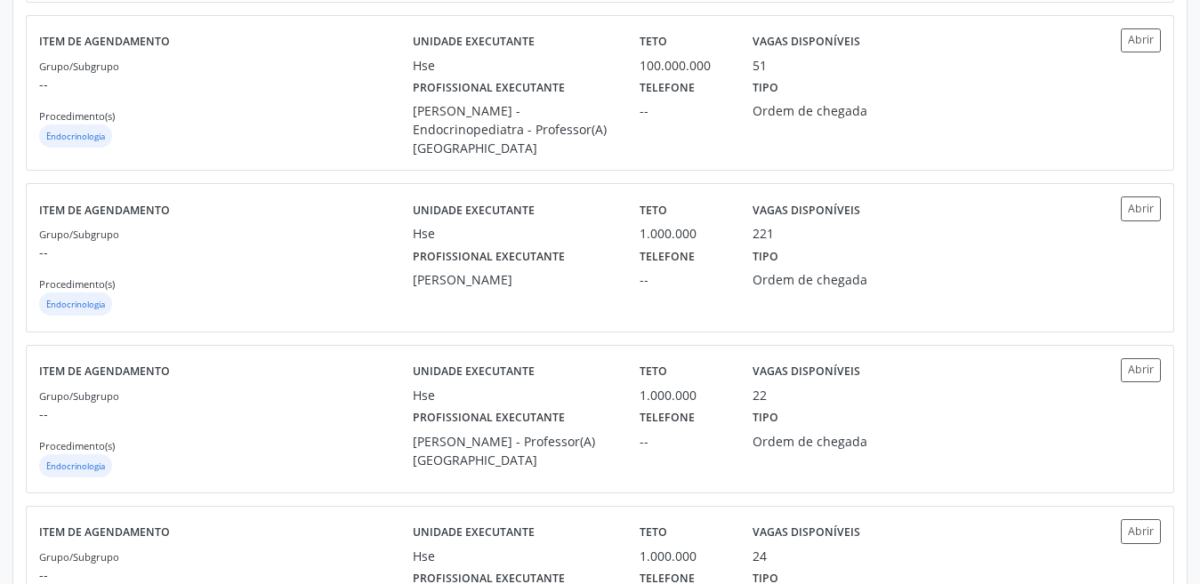
scroll to position [640, 0]
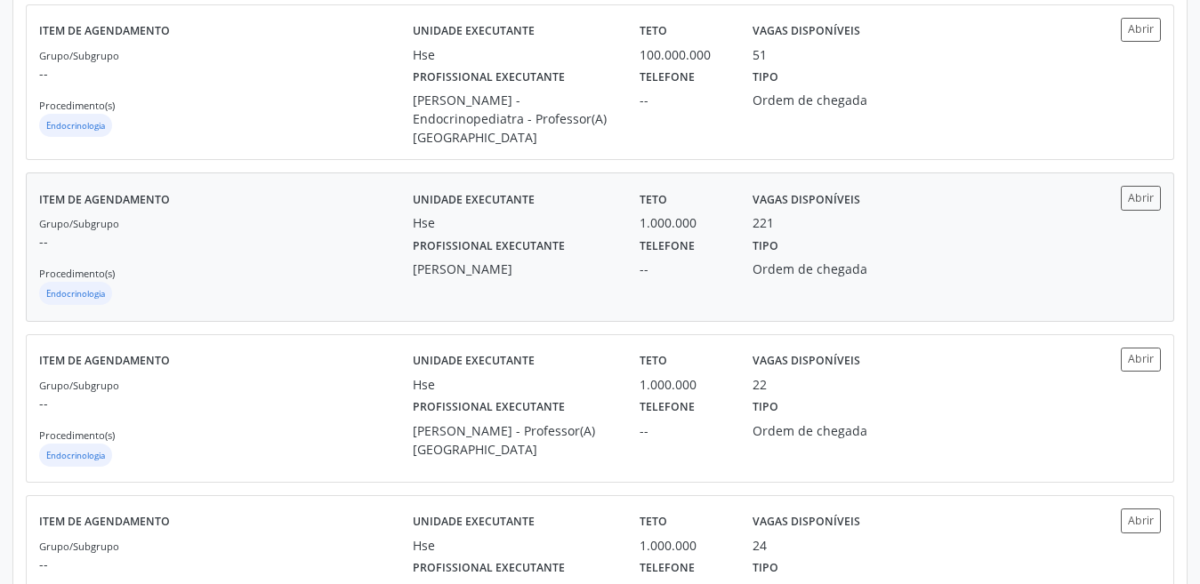
click at [720, 270] on div "--" at bounding box center [684, 269] width 88 height 19
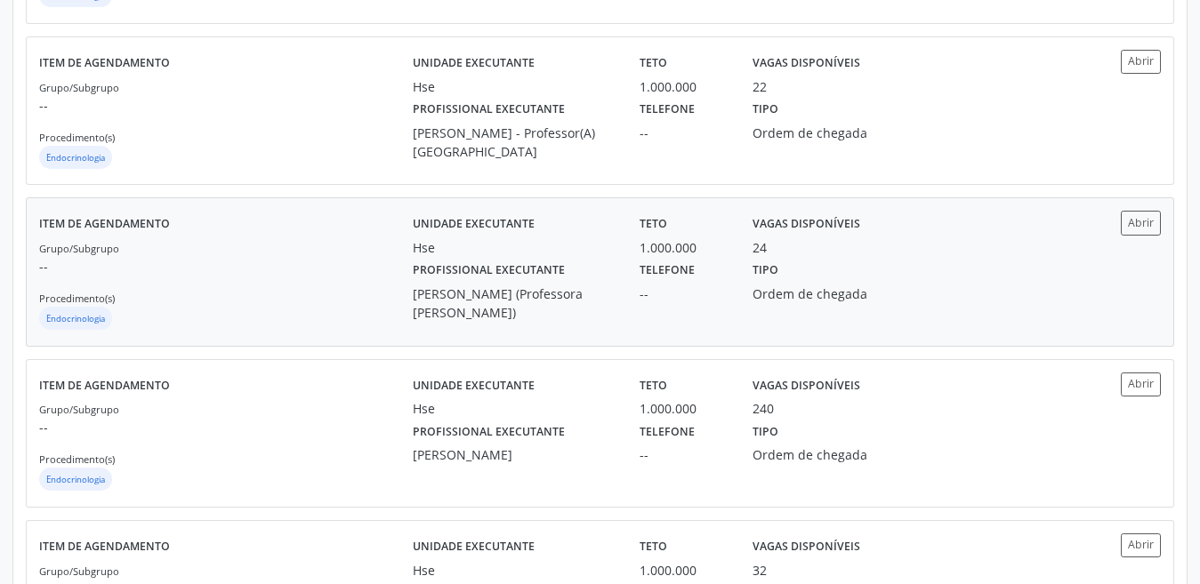
scroll to position [961, 0]
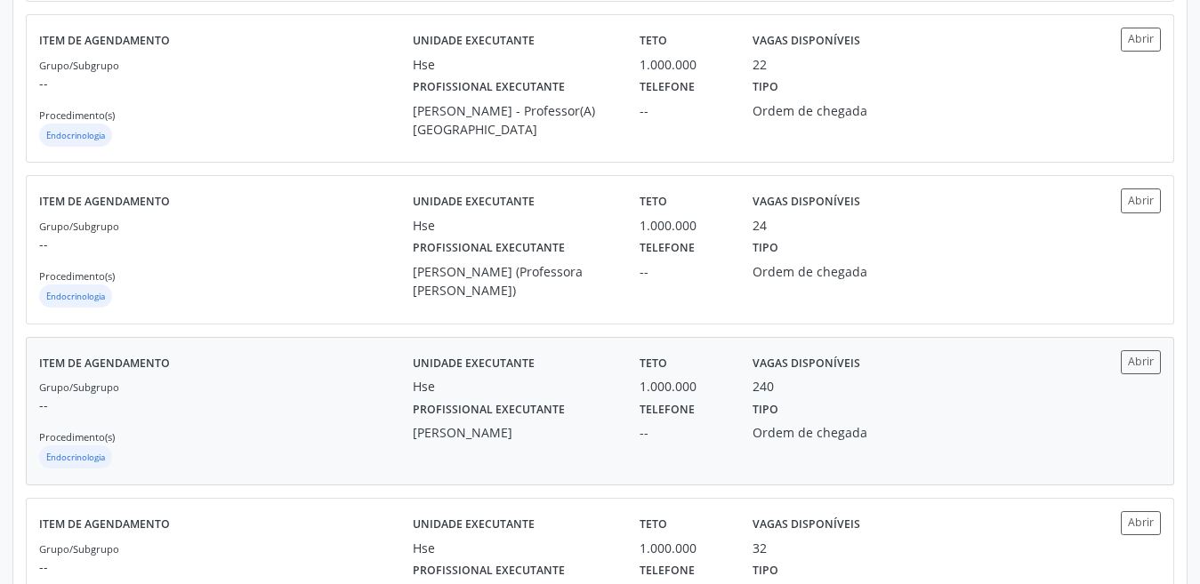
click at [611, 436] on div "Profissional executante [PERSON_NAME]" at bounding box center [513, 419] width 227 height 46
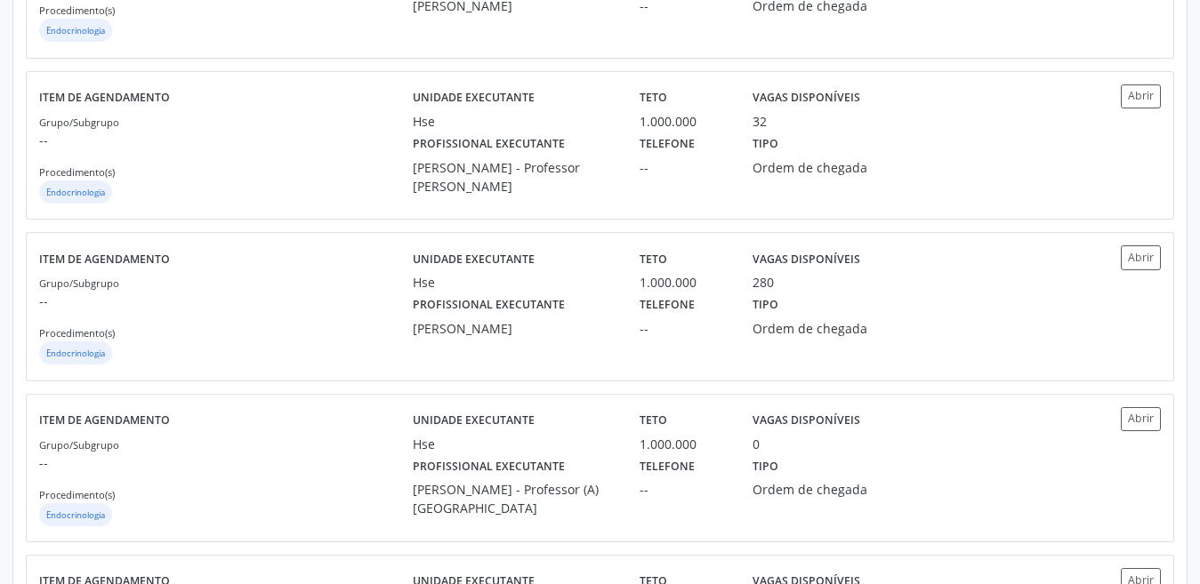
scroll to position [1399, 0]
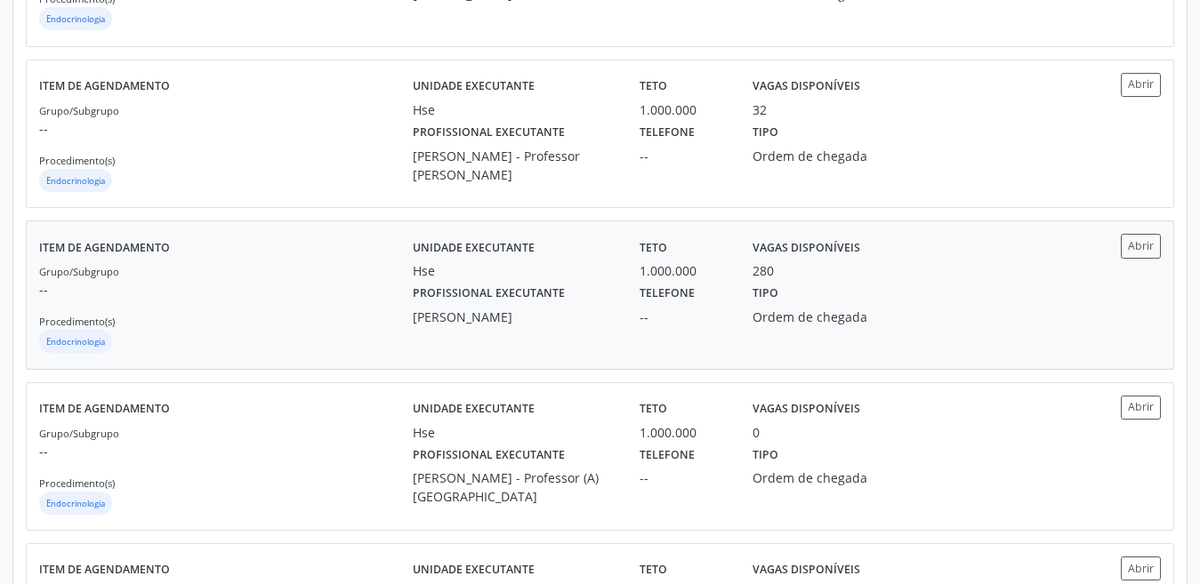
click at [839, 356] on div "Unidade executante Hse Teto 1.000.000 Vagas disponíveis 280 Profissional execut…" at bounding box center [740, 295] width 655 height 122
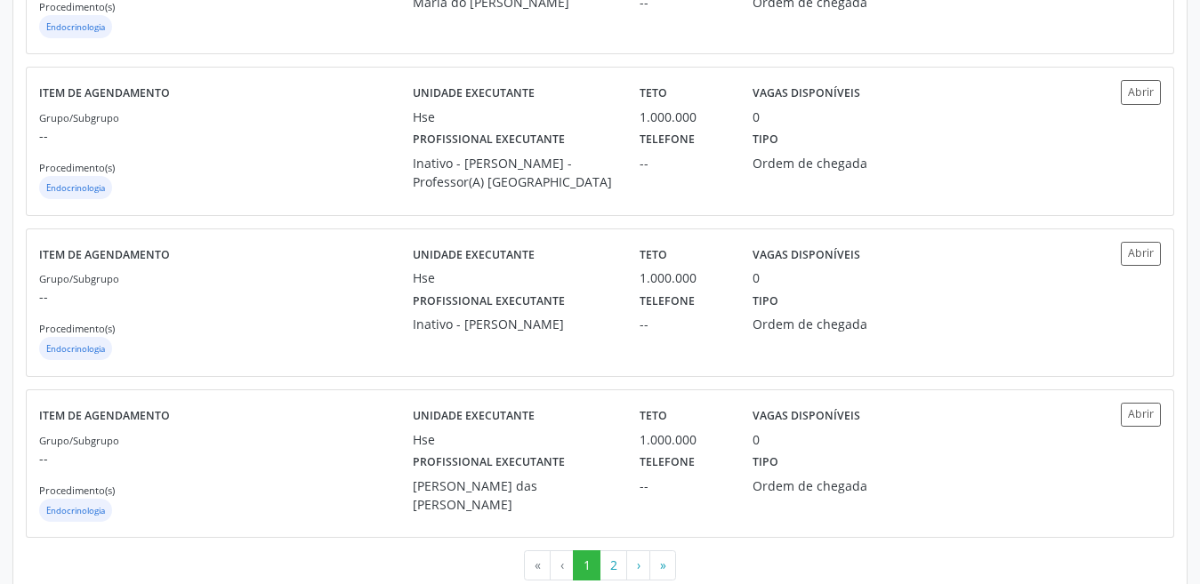
scroll to position [2417, 0]
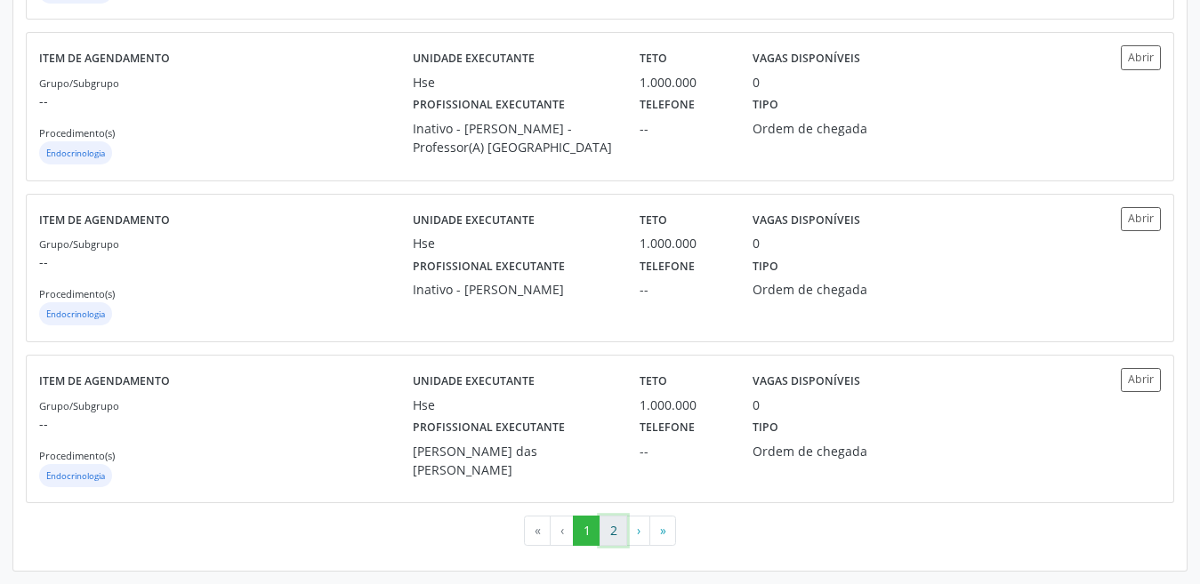
click at [615, 527] on button "2" at bounding box center [613, 531] width 28 height 30
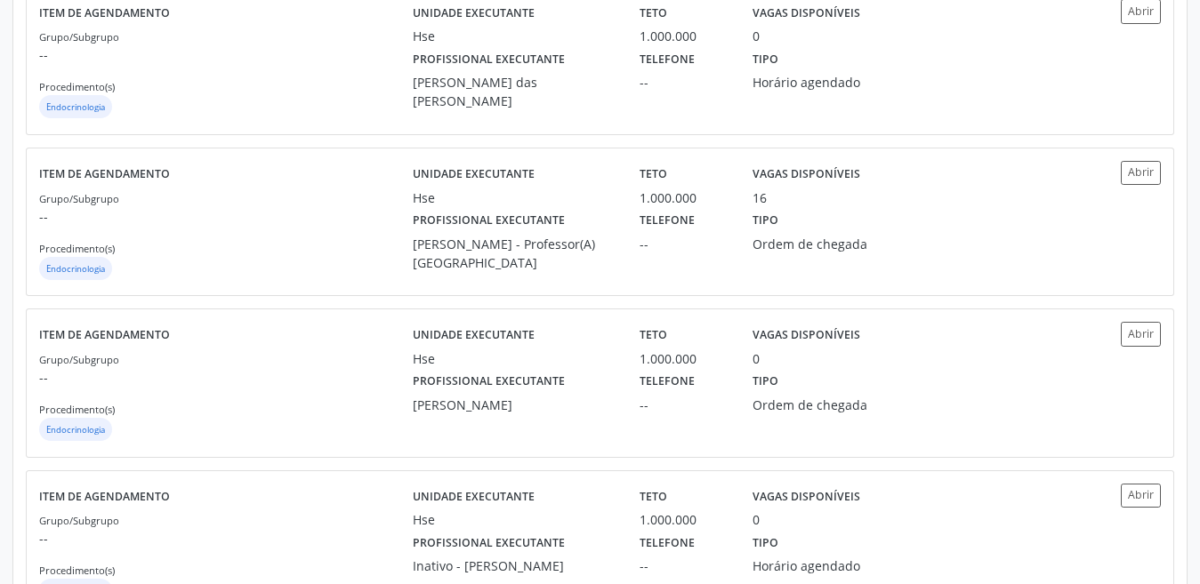
scroll to position [985, 0]
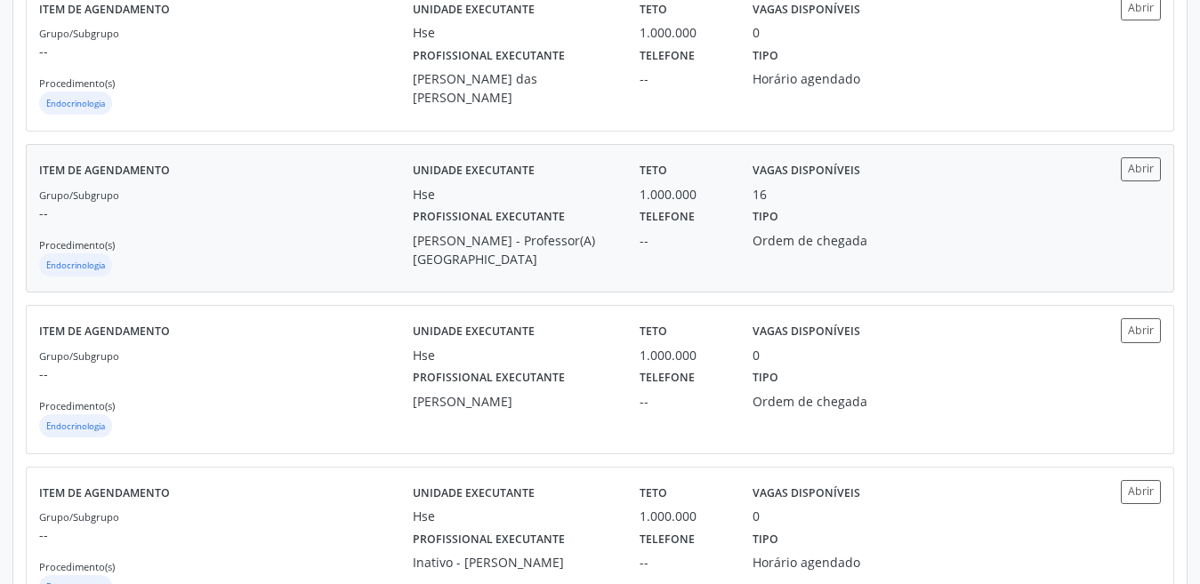
click at [701, 218] on div "Telefone --" at bounding box center [683, 236] width 113 height 65
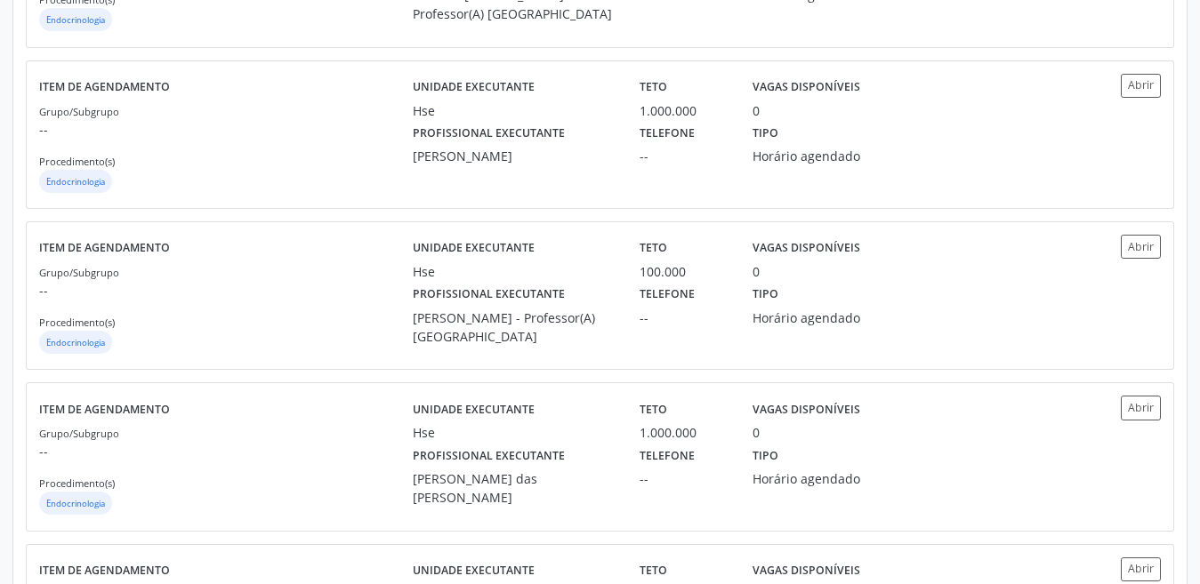
scroll to position [73, 0]
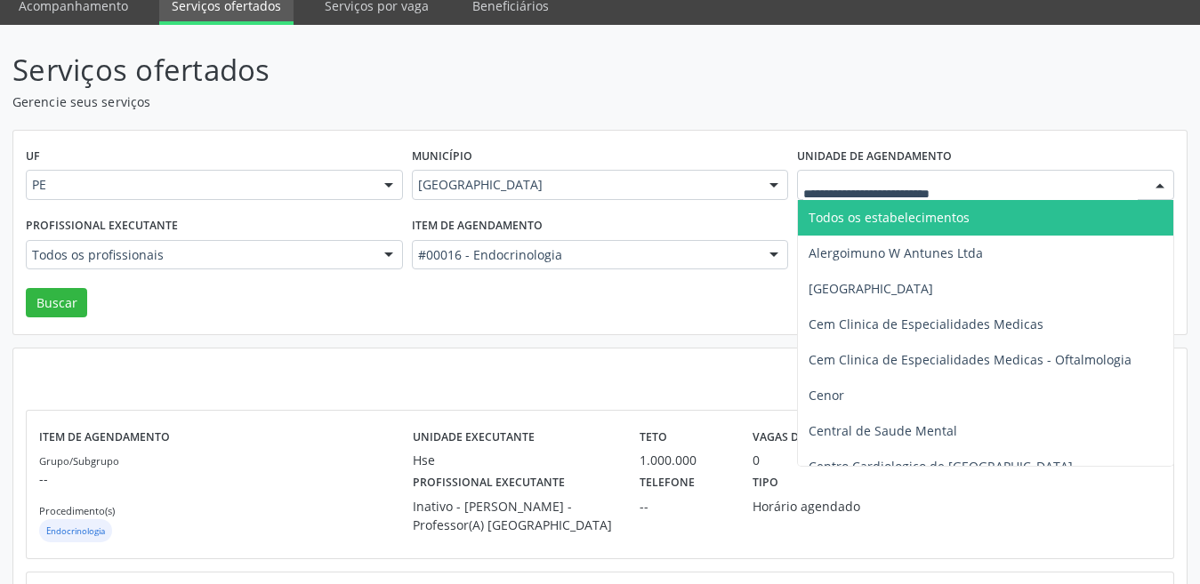
type input "*"
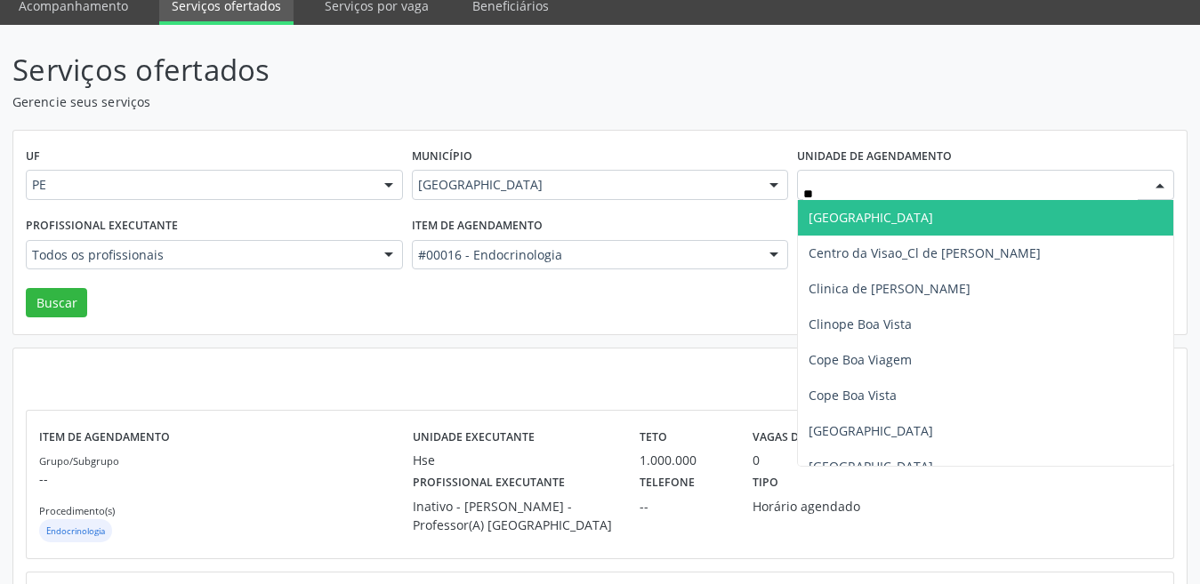
type input "***"
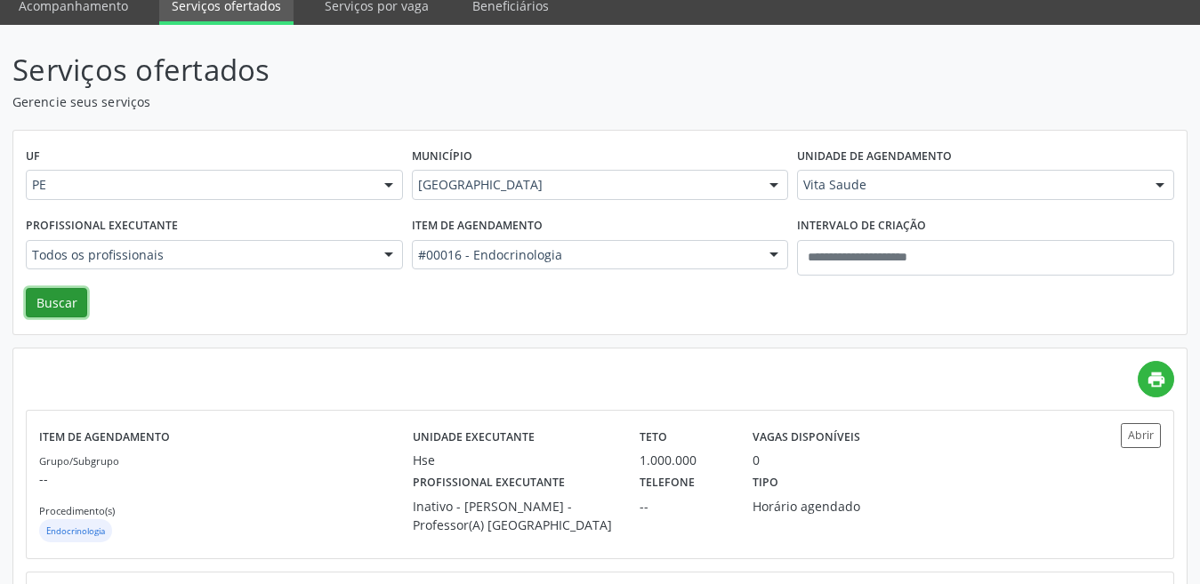
click at [65, 310] on button "Buscar" at bounding box center [56, 303] width 61 height 30
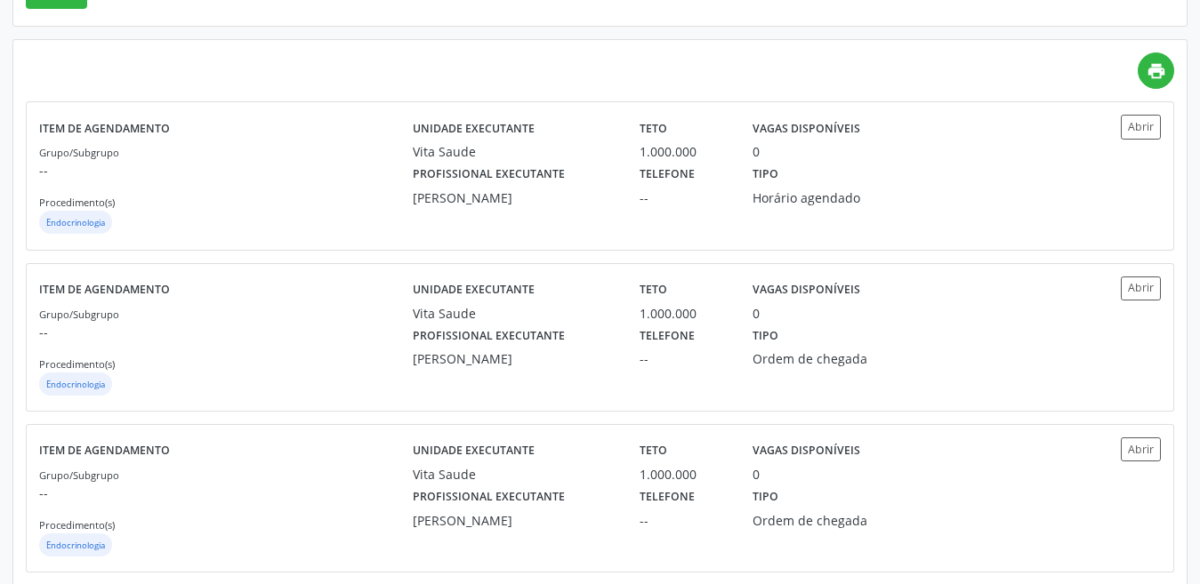
scroll to position [0, 0]
